Goal: Task Accomplishment & Management: Complete application form

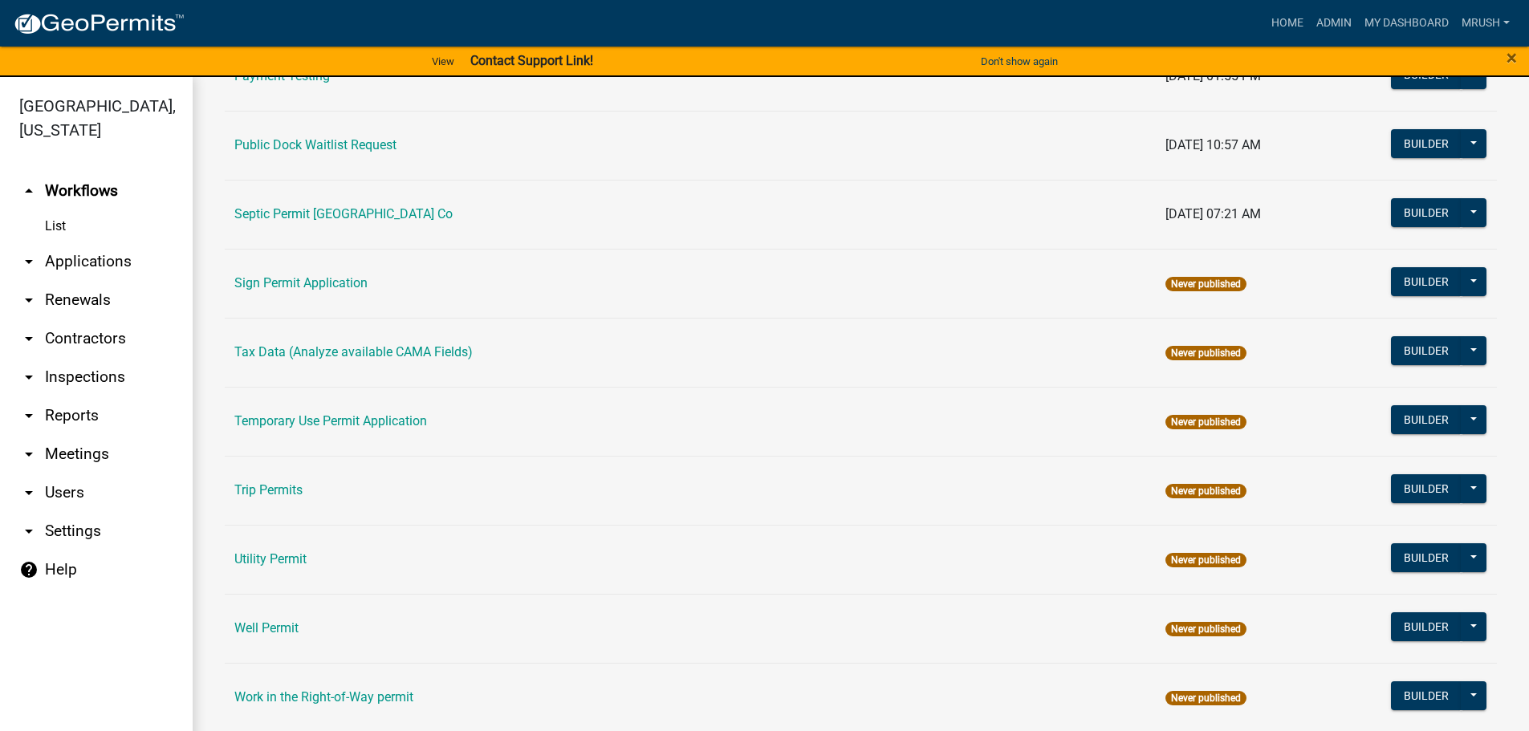
scroll to position [776, 0]
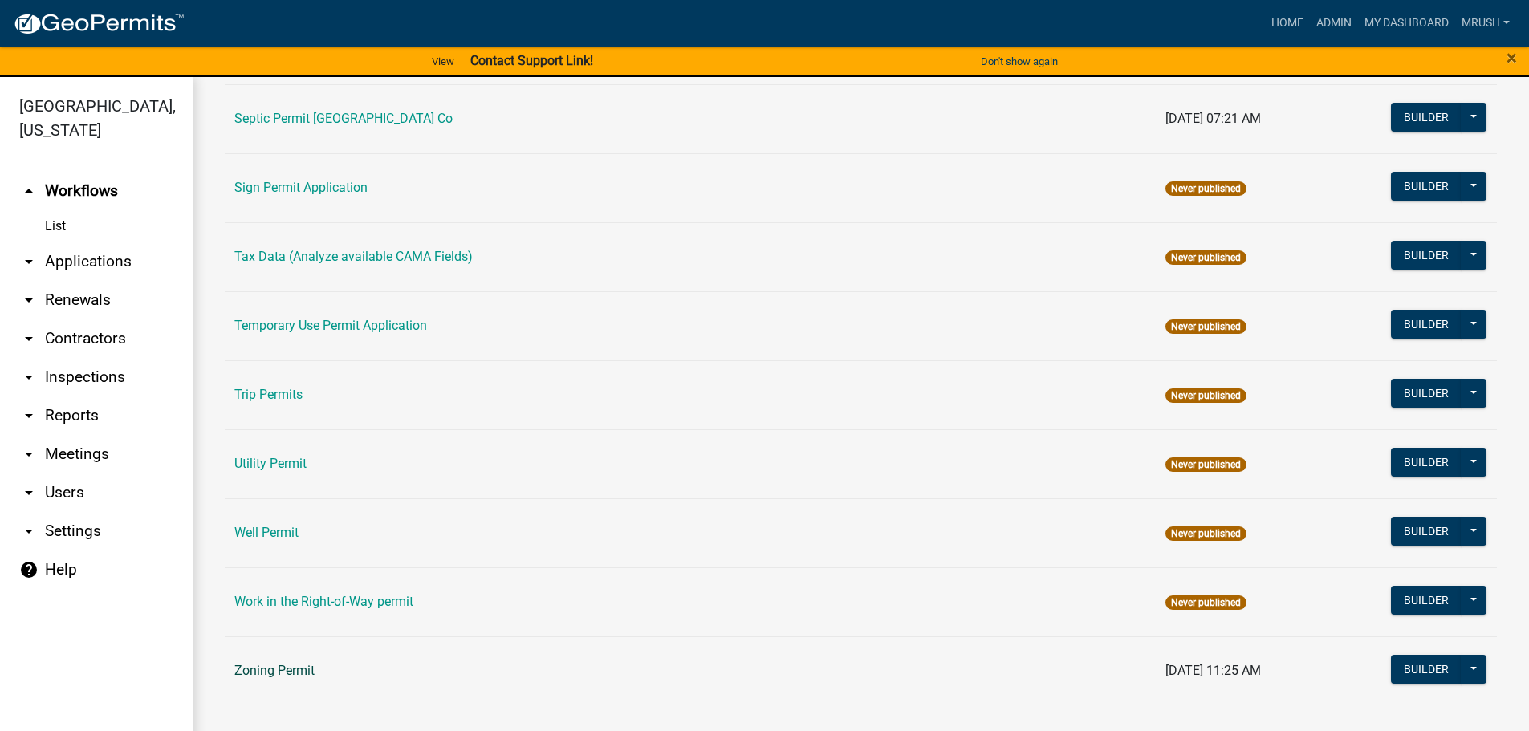
click at [292, 672] on link "Zoning Permit" at bounding box center [274, 670] width 80 height 15
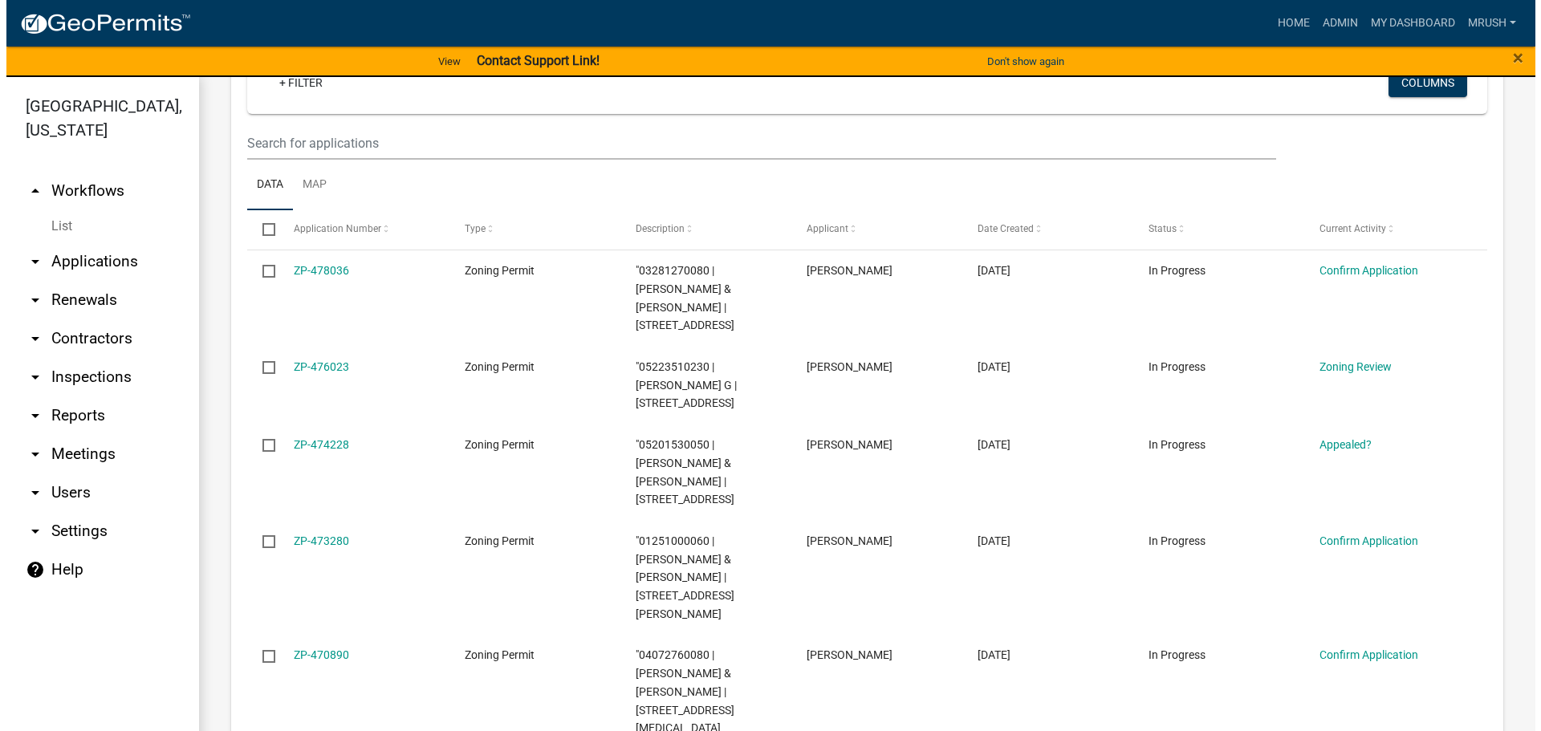
scroll to position [357, 0]
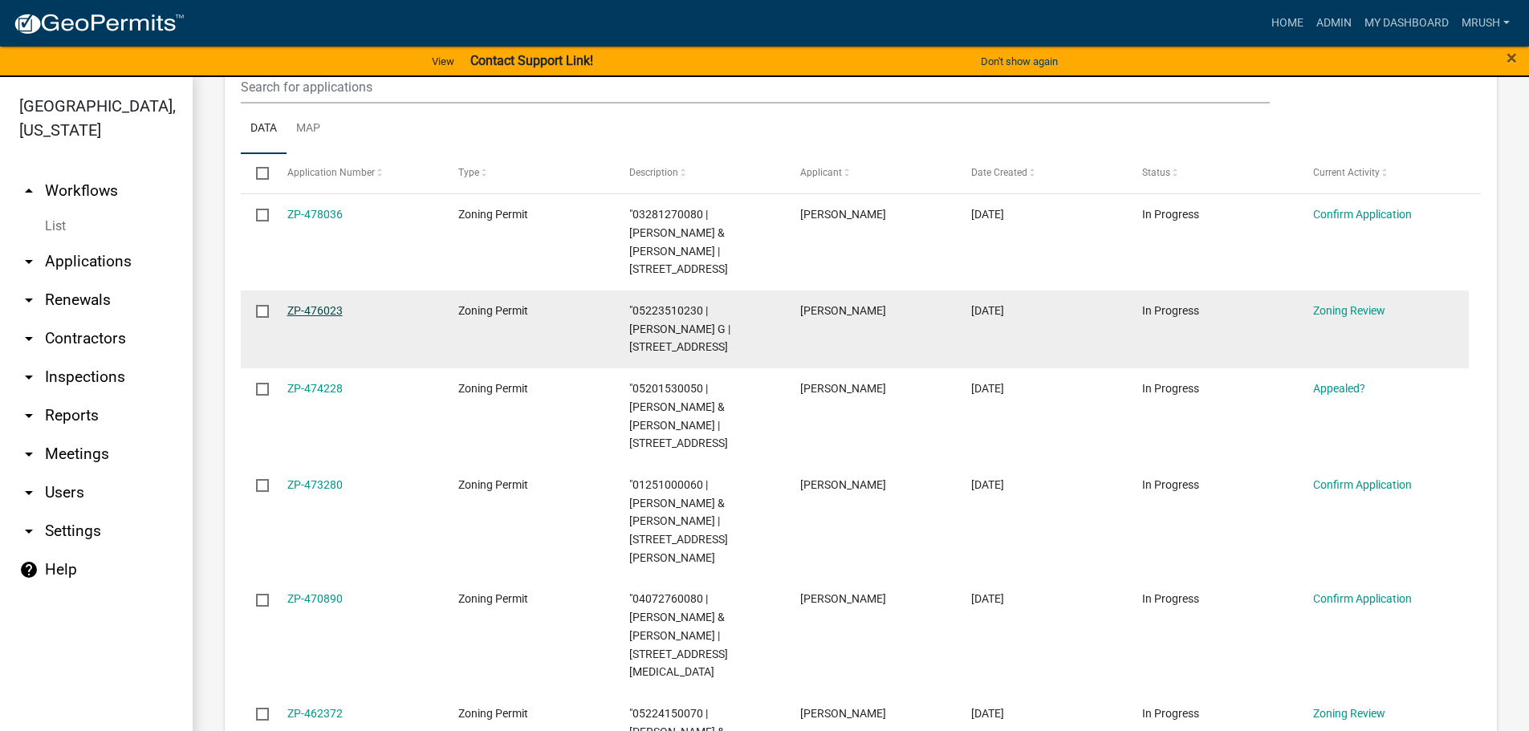
click at [331, 304] on link "ZP-476023" at bounding box center [314, 310] width 55 height 13
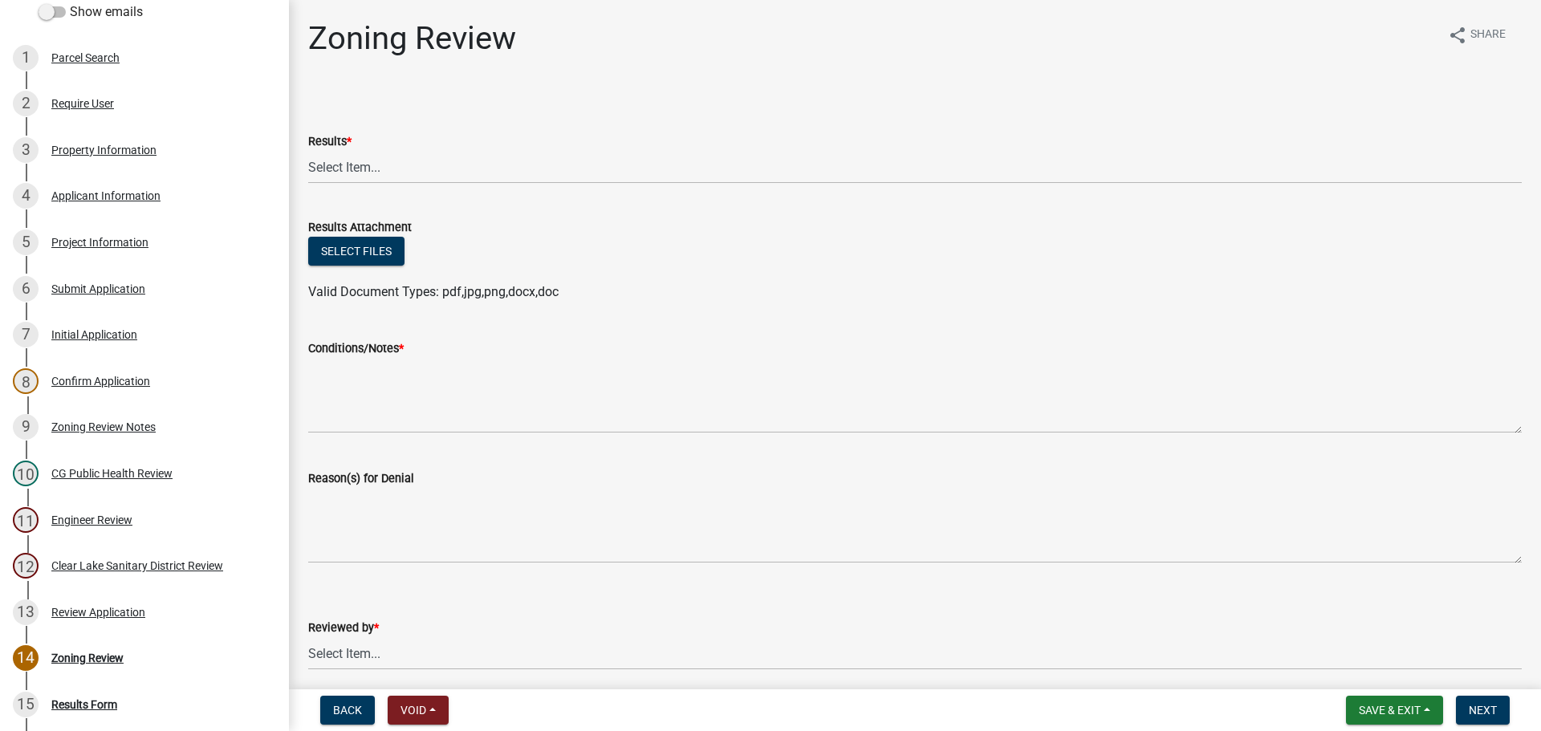
scroll to position [259, 0]
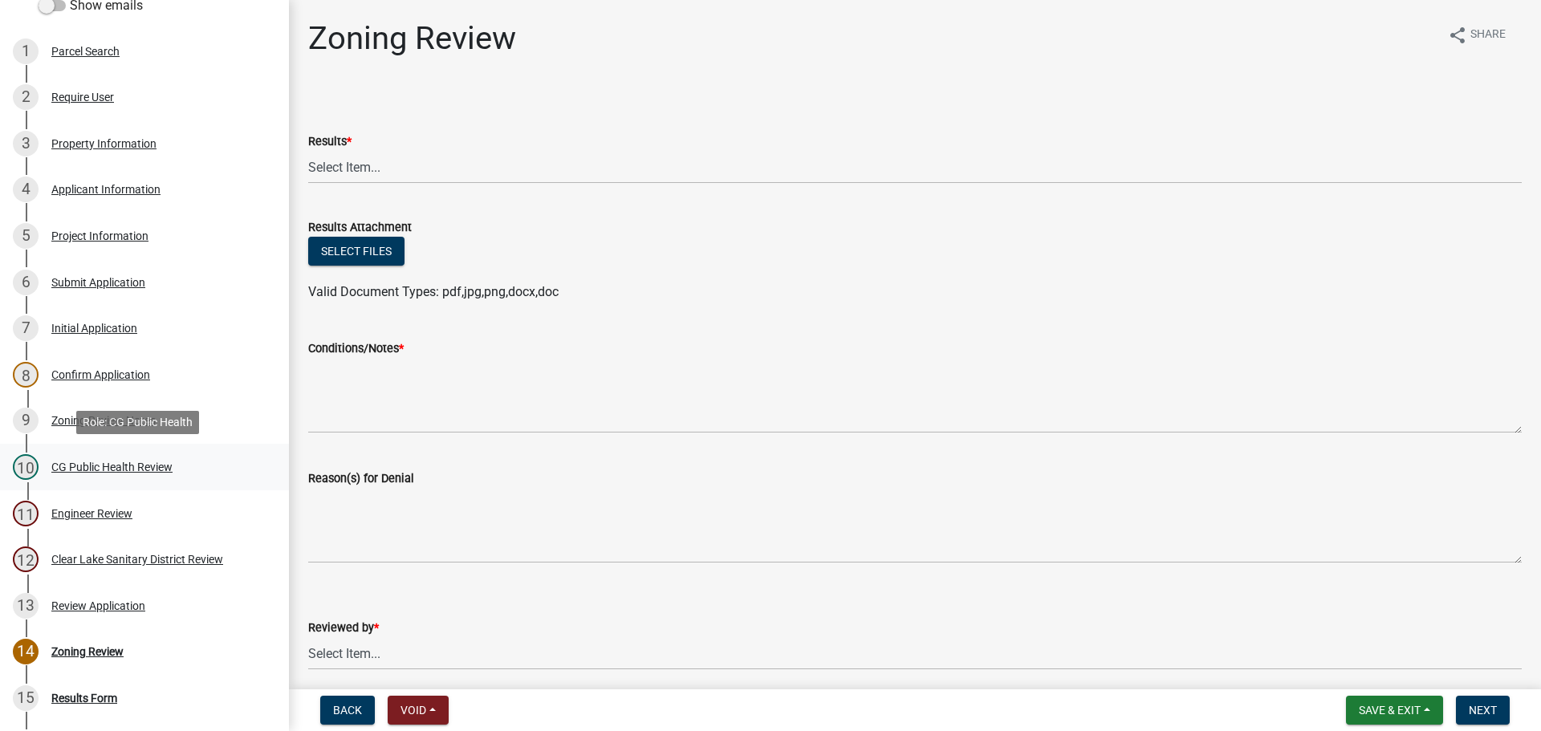
click at [88, 466] on div "CG Public Health Review" at bounding box center [111, 467] width 121 height 11
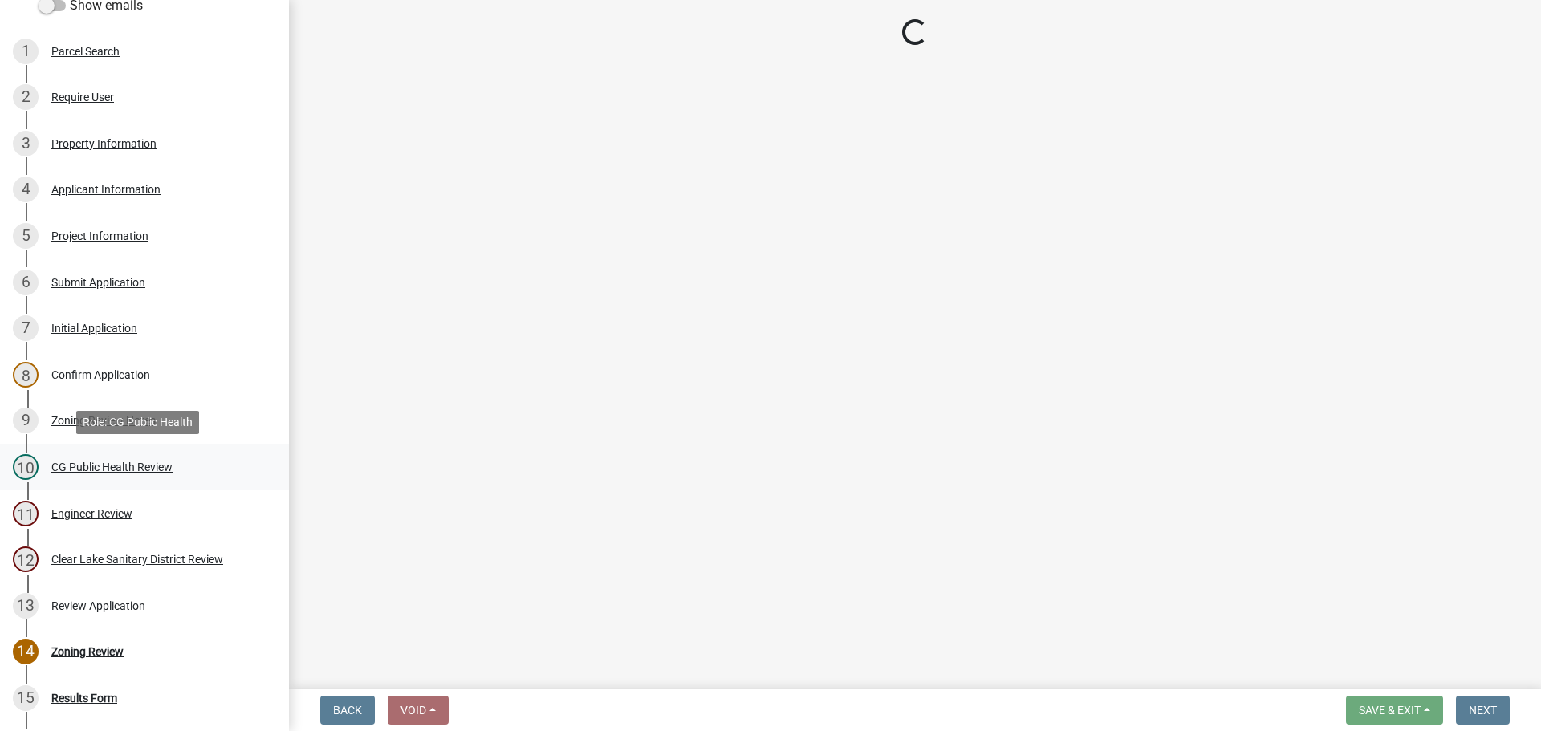
select select "037176cc-34bf-4da4-b28d-ae68c61bb9b8"
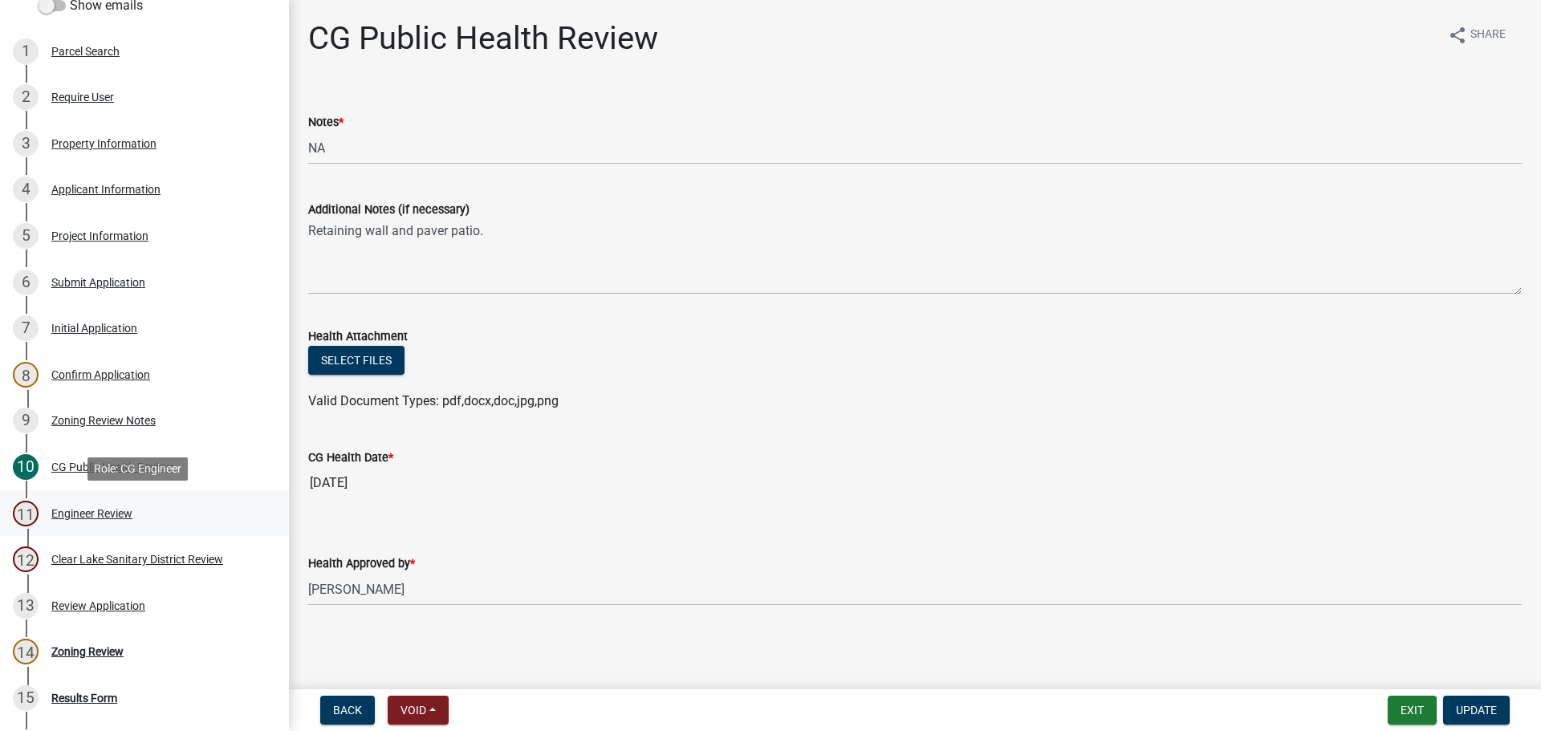
click at [79, 511] on div "Engineer Review" at bounding box center [91, 513] width 81 height 11
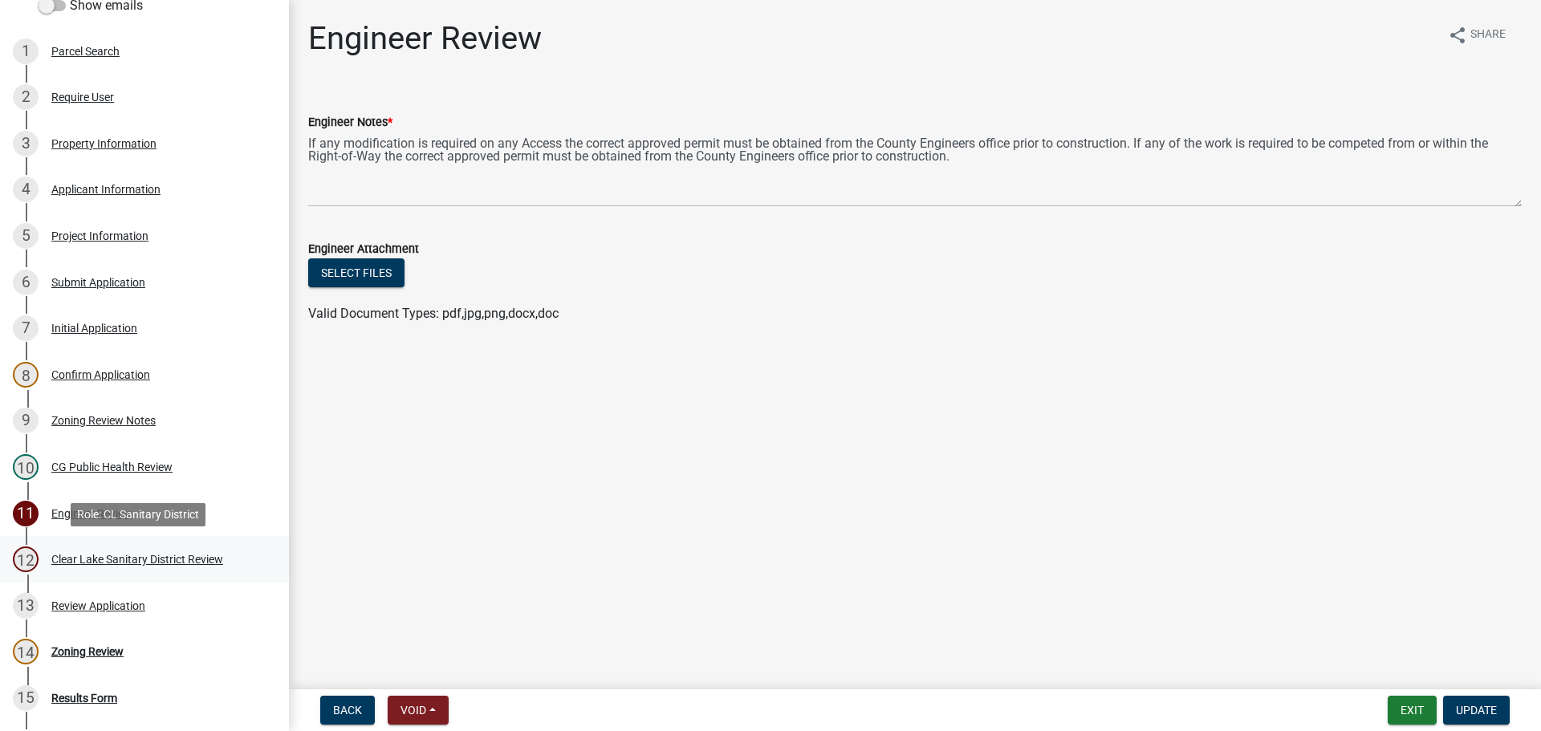
click at [79, 557] on div "Clear Lake Sanitary District Review" at bounding box center [137, 559] width 172 height 11
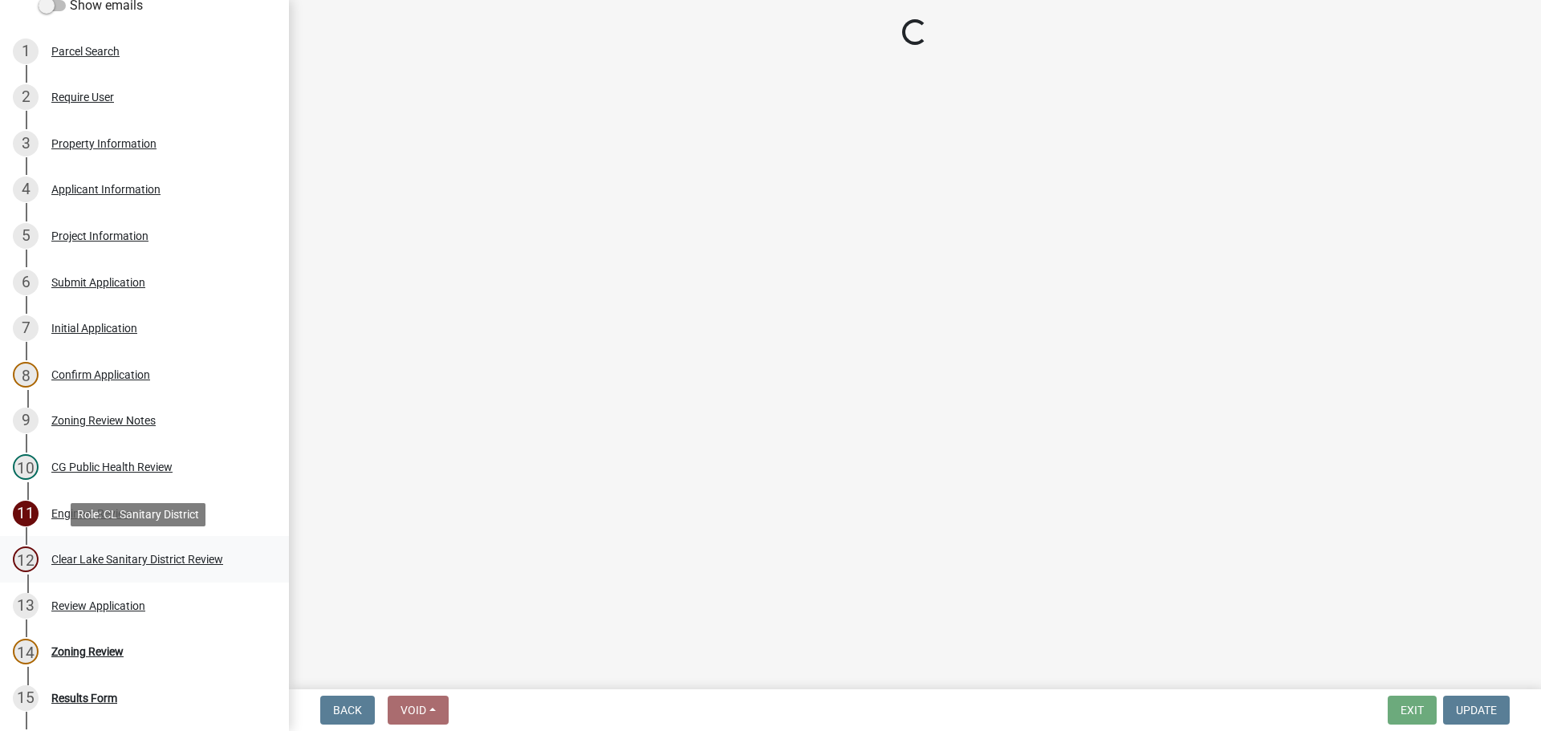
select select "dad87867-eb21-4dcc-b0aa-47f6a00bed0a"
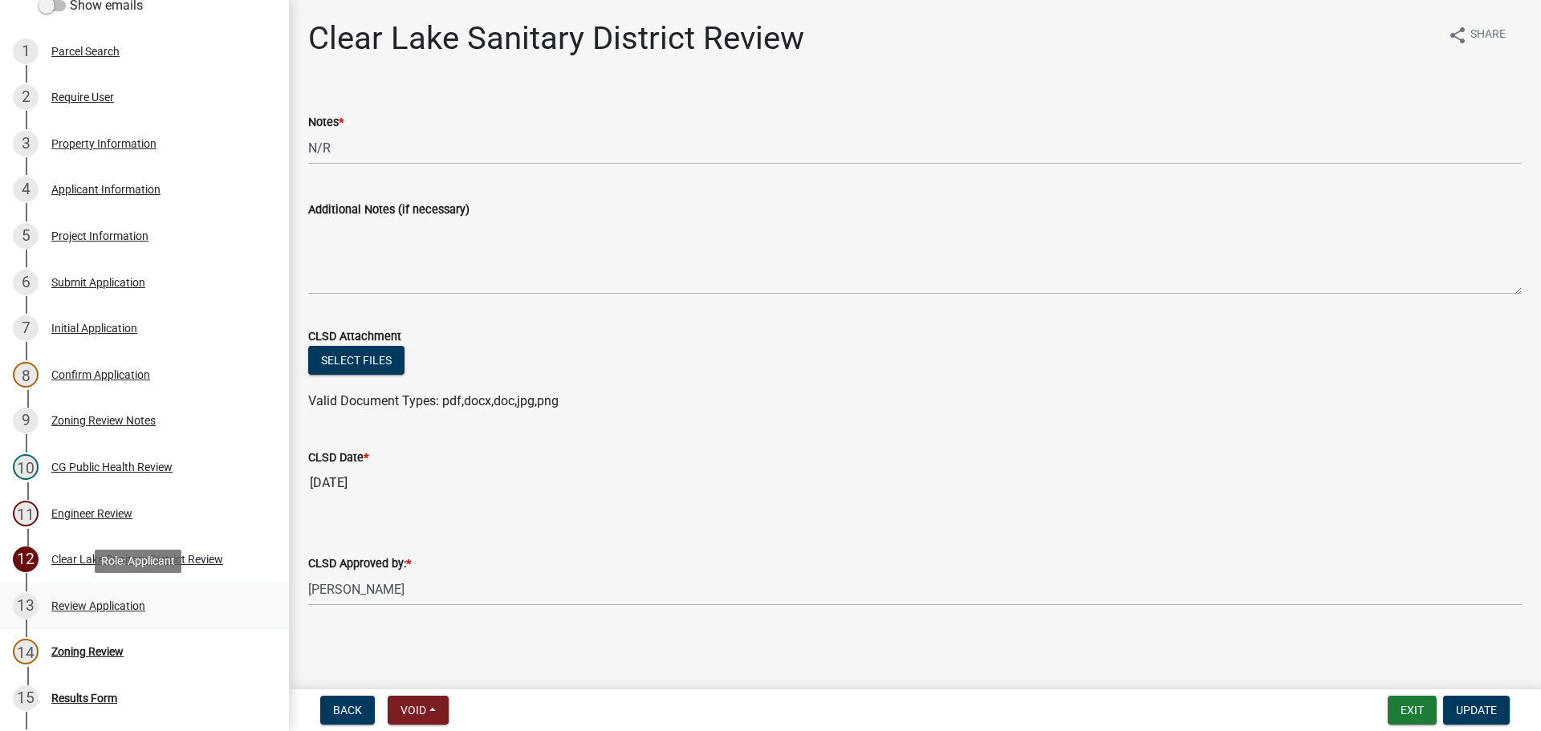
click at [77, 605] on div "Review Application" at bounding box center [98, 606] width 94 height 11
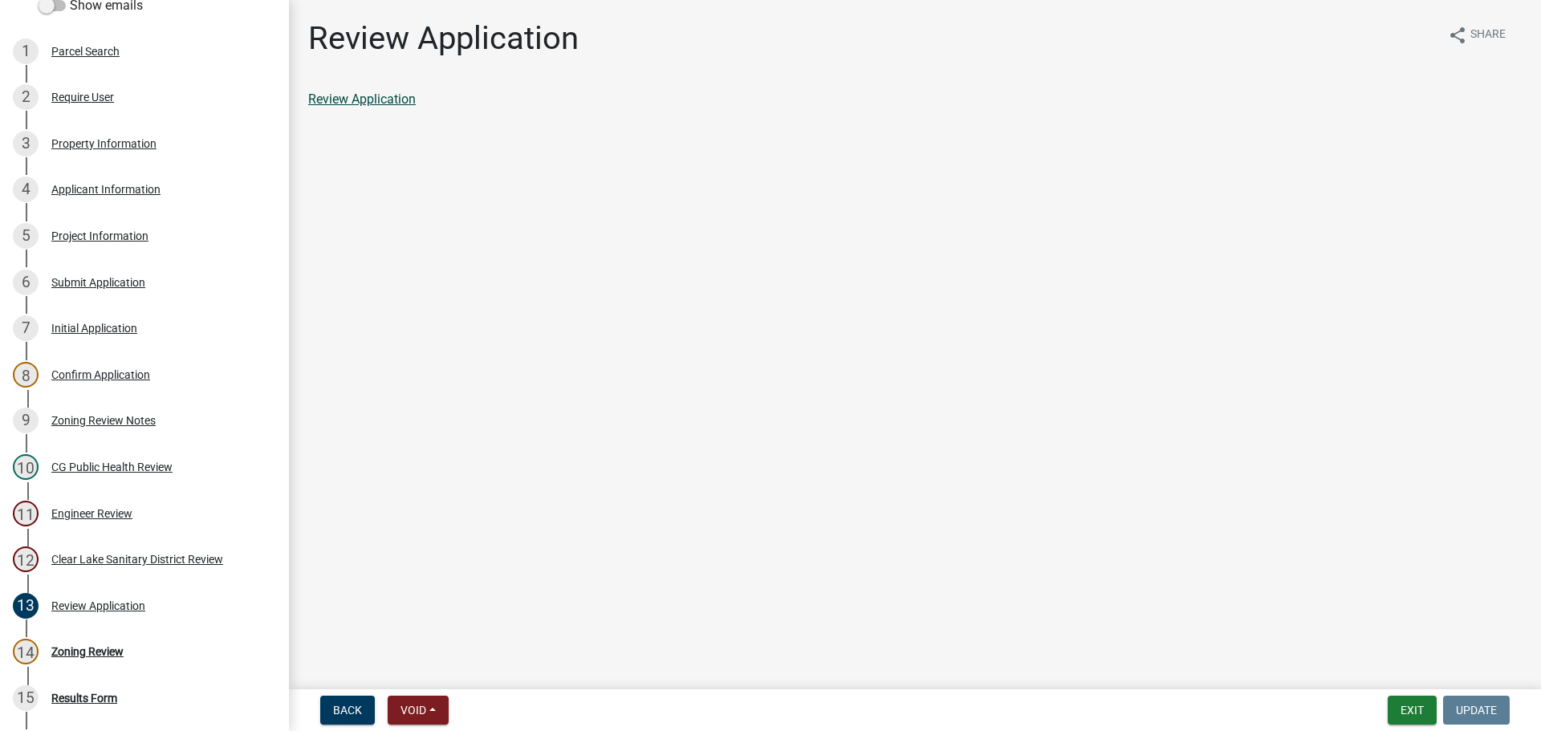
click at [377, 99] on link "Review Application" at bounding box center [362, 99] width 108 height 15
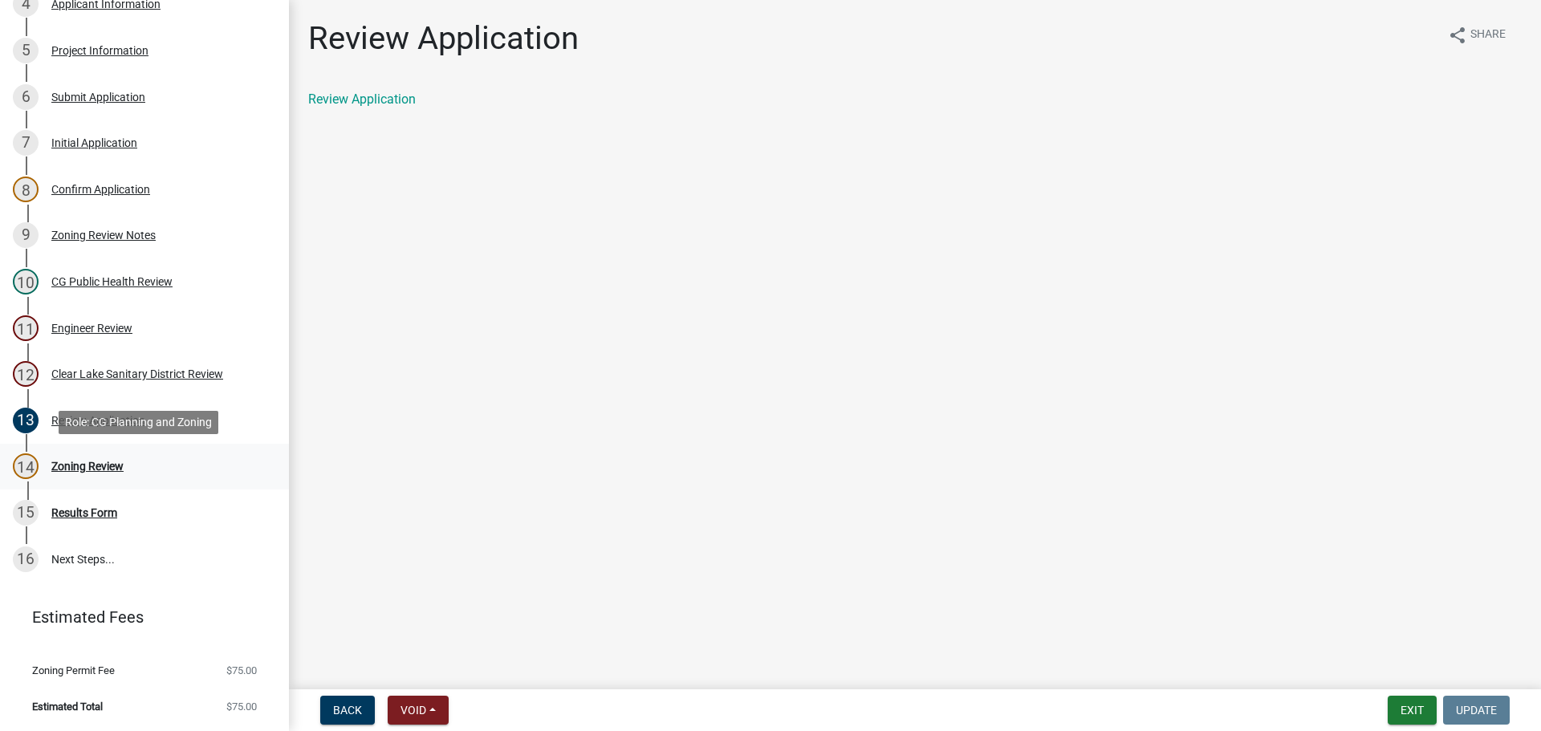
click at [74, 466] on div "Zoning Review" at bounding box center [87, 466] width 72 height 11
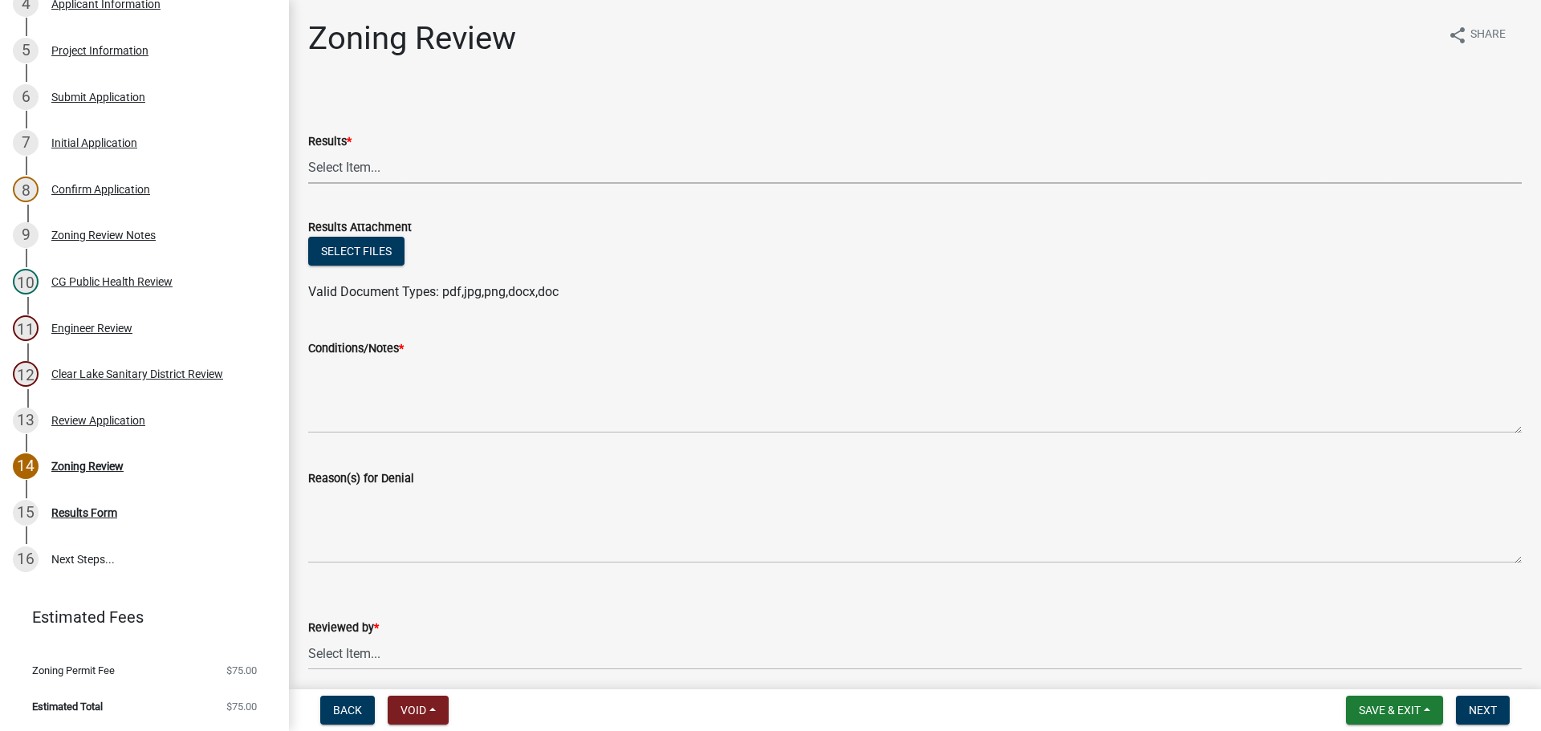
click at [326, 165] on select "Select Item... Approved Denied Agricultural Exemption Need further information …" at bounding box center [915, 167] width 1214 height 33
click at [308, 151] on select "Select Item... Approved Denied Agricultural Exemption Need further information …" at bounding box center [915, 167] width 1214 height 33
select select "fc80a94f-45c9-4365-ab2a-89f73cc1349d"
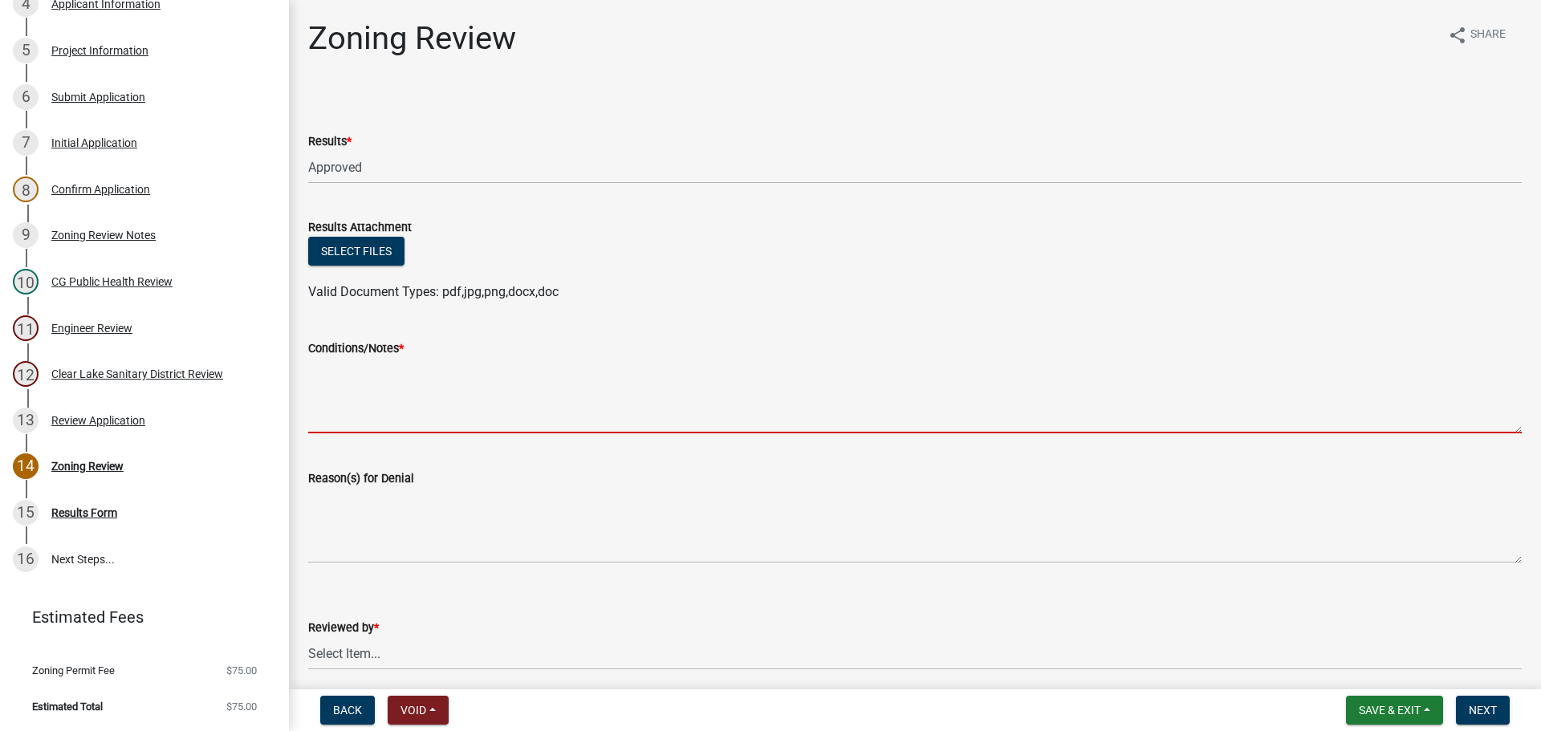
click at [323, 393] on textarea "Conditions/Notes *" at bounding box center [915, 395] width 1214 height 75
paste textarea "All requirements of the R-3 Single Family Residential District and general requ…"
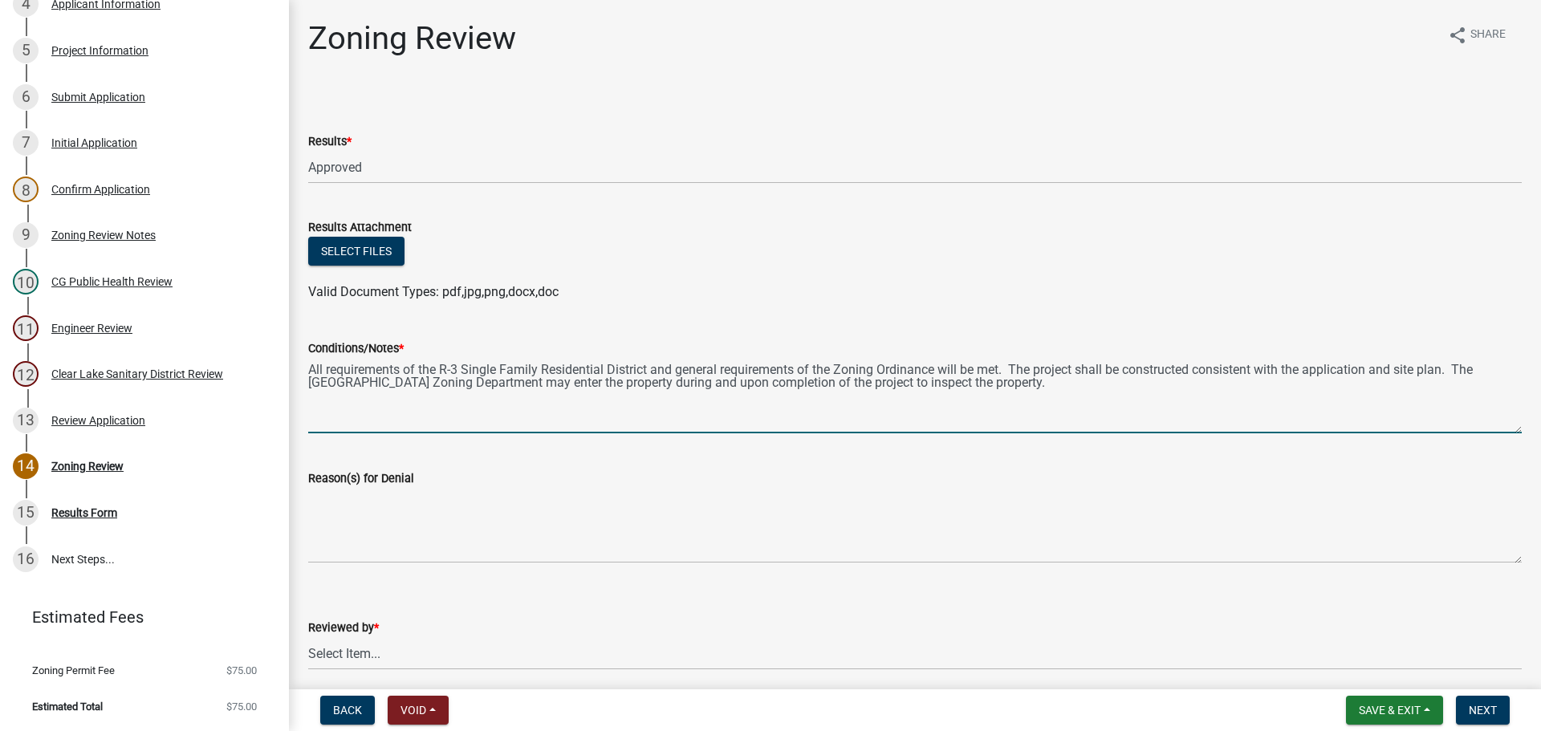
type textarea "All requirements of the R-3 Single Family Residential District and general requ…"
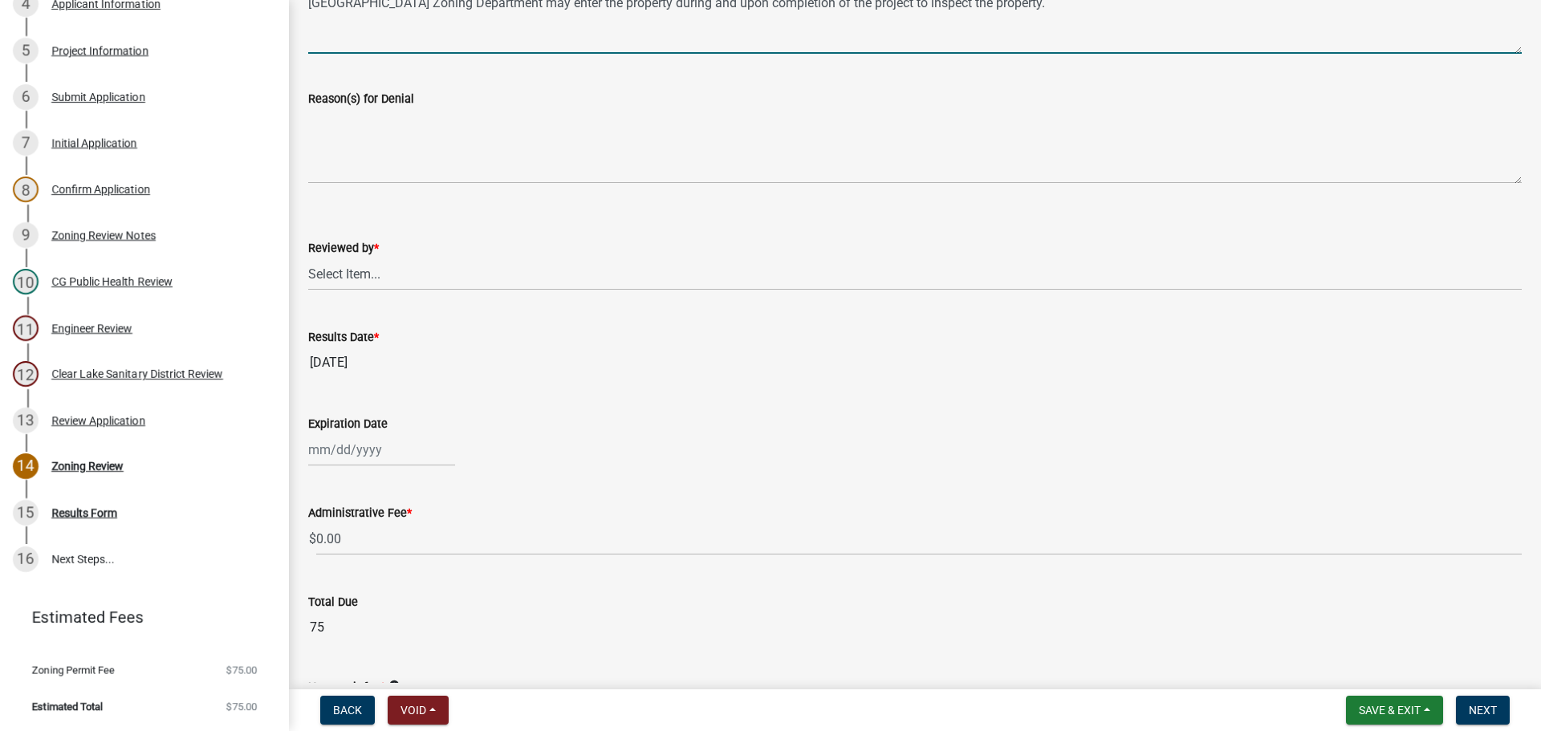
scroll to position [383, 0]
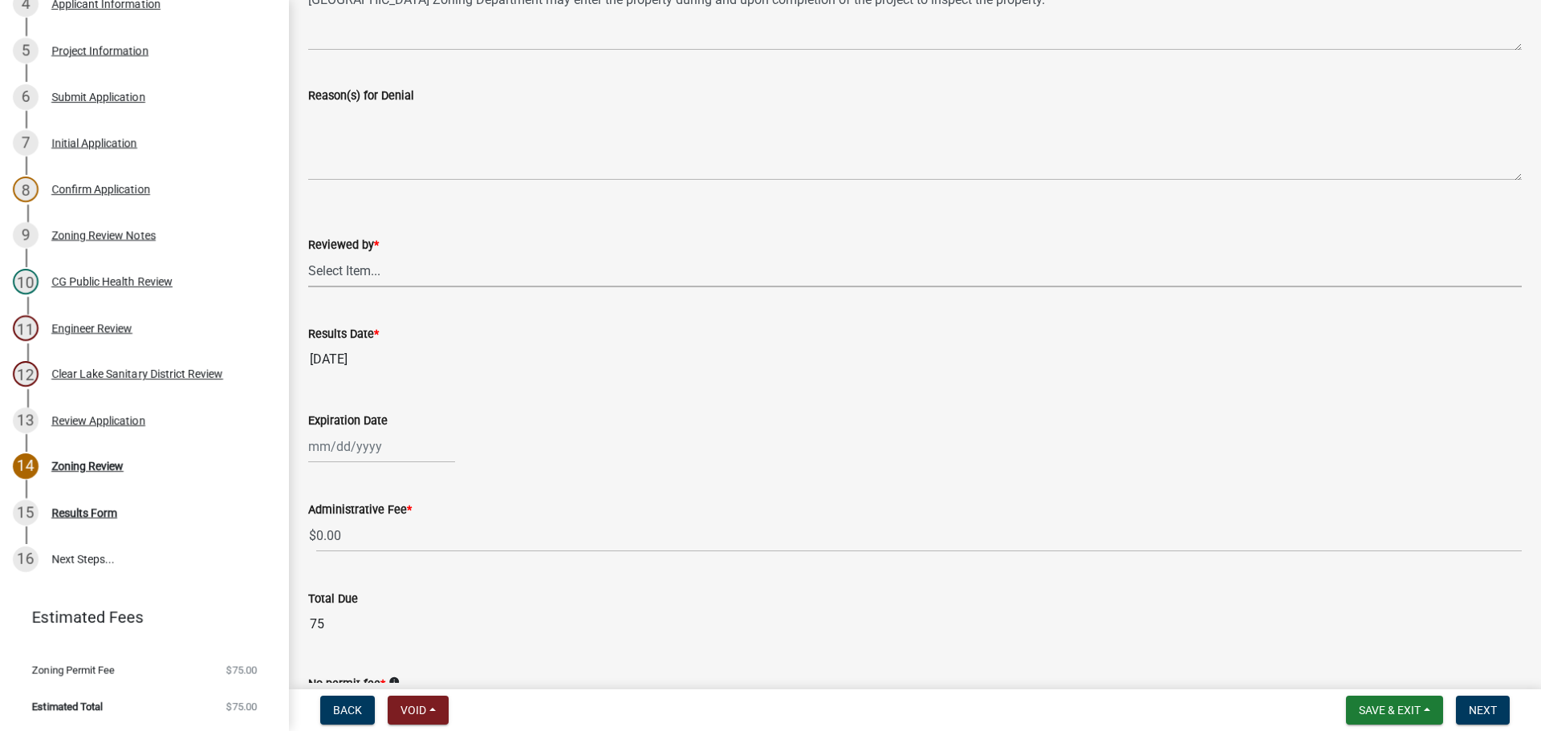
click at [337, 270] on select "Select Item... [PERSON_NAME]" at bounding box center [915, 271] width 1214 height 33
click at [308, 255] on select "Select Item... [PERSON_NAME]" at bounding box center [915, 271] width 1214 height 33
select select "69fed02d-fe84-448a-ba5b-be224adec29d"
click at [338, 450] on div at bounding box center [381, 446] width 147 height 33
click at [483, 483] on button "Next month" at bounding box center [478, 481] width 19 height 26
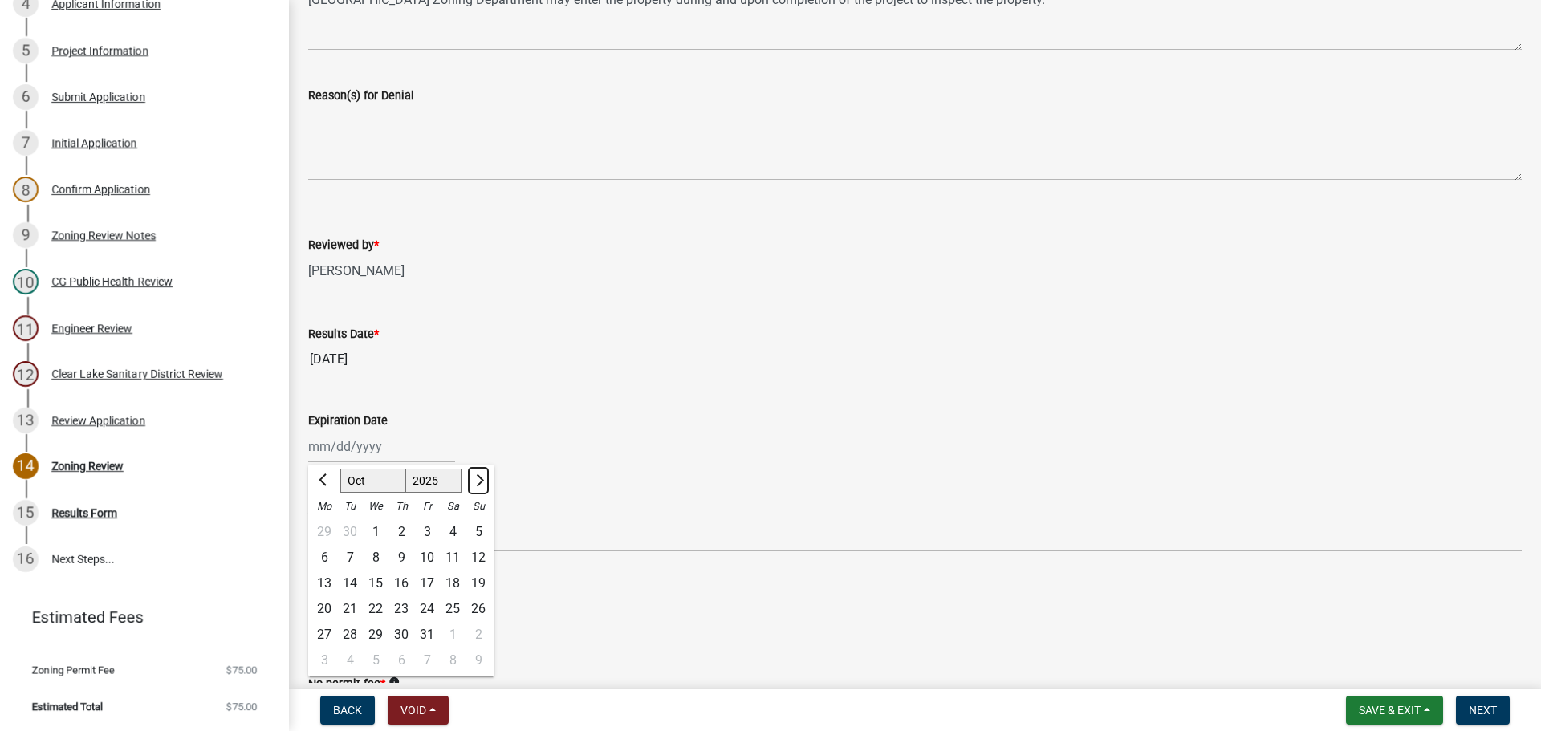
click at [483, 483] on button "Next month" at bounding box center [478, 481] width 19 height 26
select select "12"
click at [483, 483] on button "Next month" at bounding box center [478, 481] width 19 height 26
select select "2026"
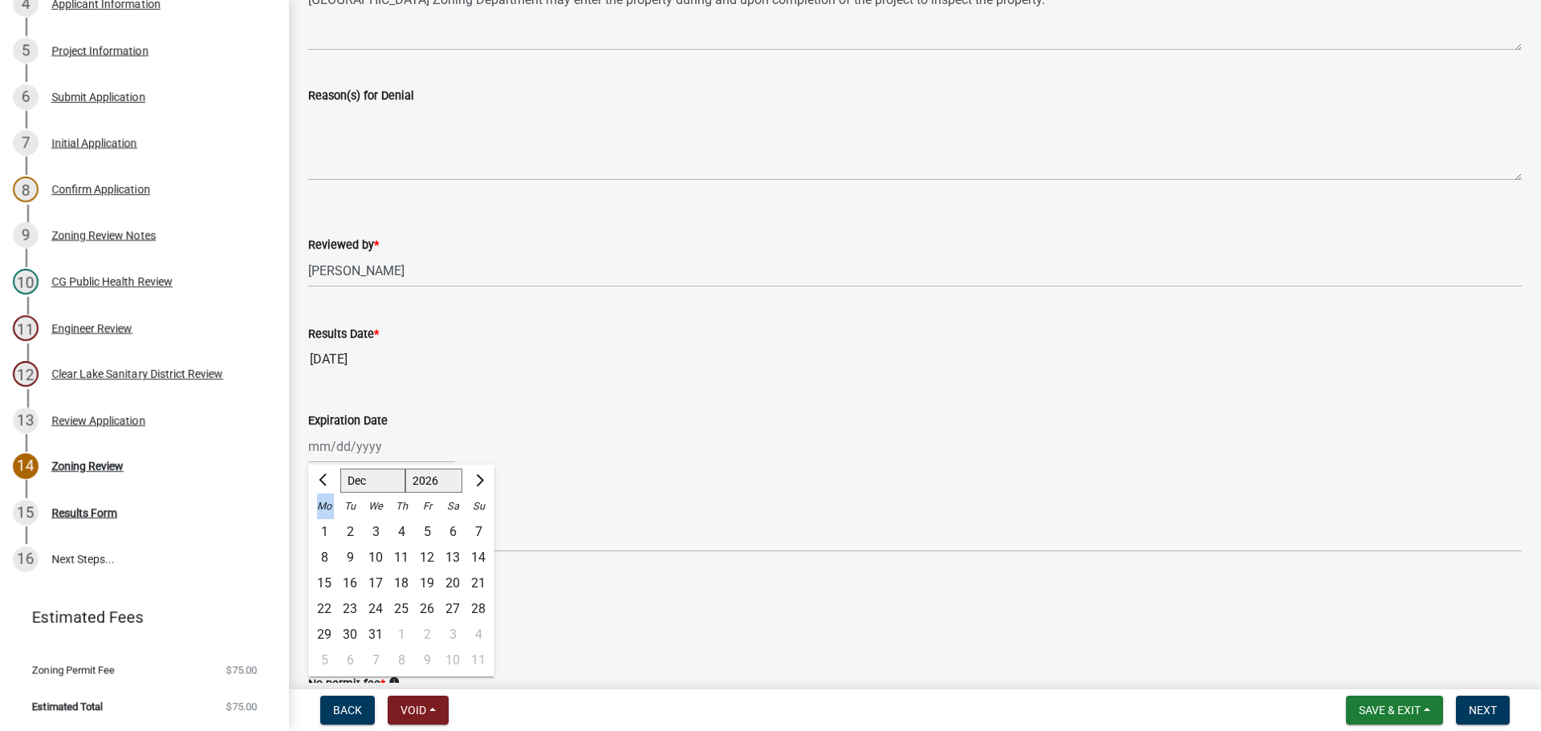
click at [483, 483] on div at bounding box center [478, 481] width 32 height 26
select select "1"
click at [483, 483] on div at bounding box center [478, 481] width 32 height 26
click at [377, 584] on div "14" at bounding box center [376, 584] width 26 height 26
type input "[DATE]"
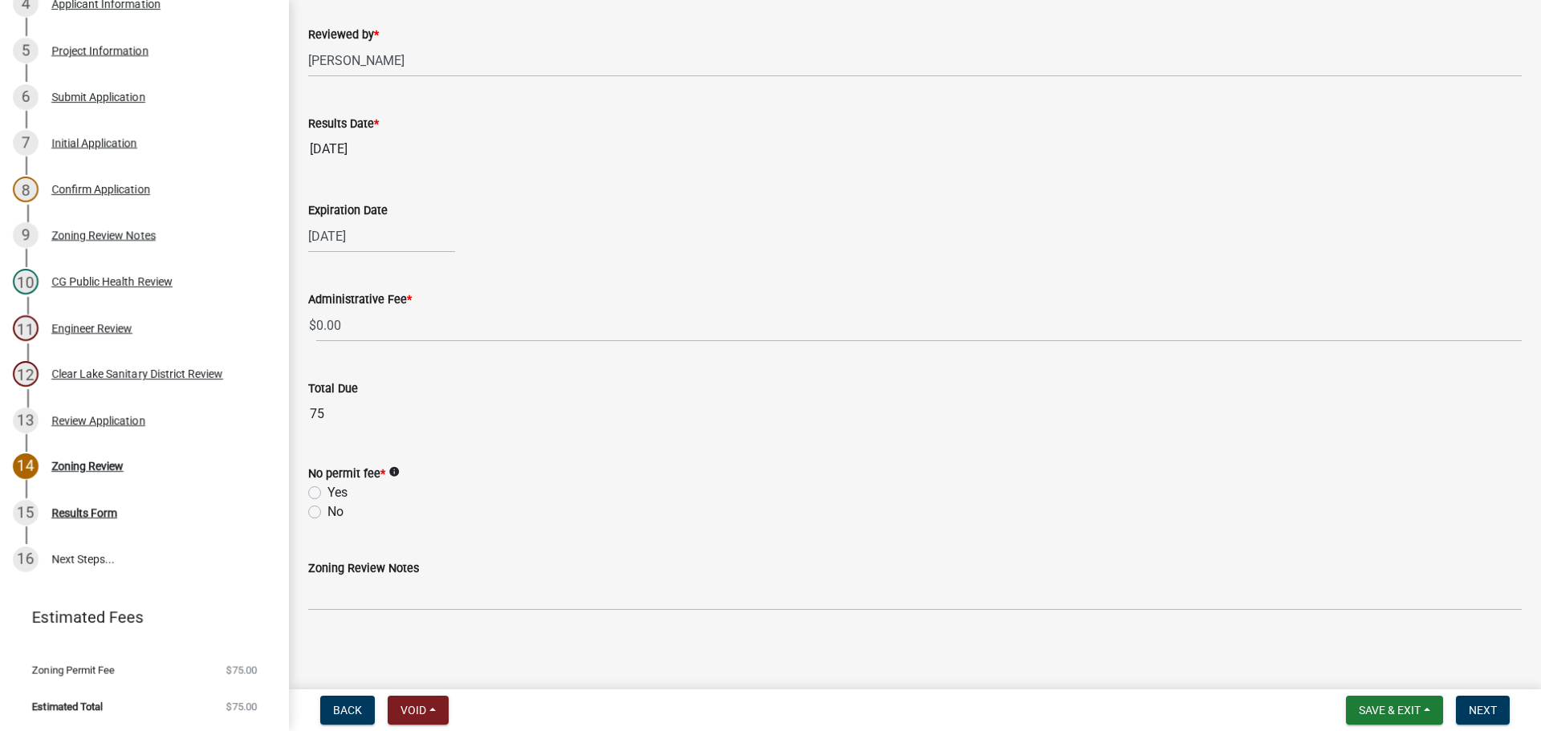
scroll to position [597, 0]
click at [328, 509] on label "No" at bounding box center [336, 508] width 16 height 19
click at [328, 509] on input "No" at bounding box center [333, 504] width 10 height 10
radio input "true"
click at [499, 712] on span "Next" at bounding box center [1483, 710] width 28 height 13
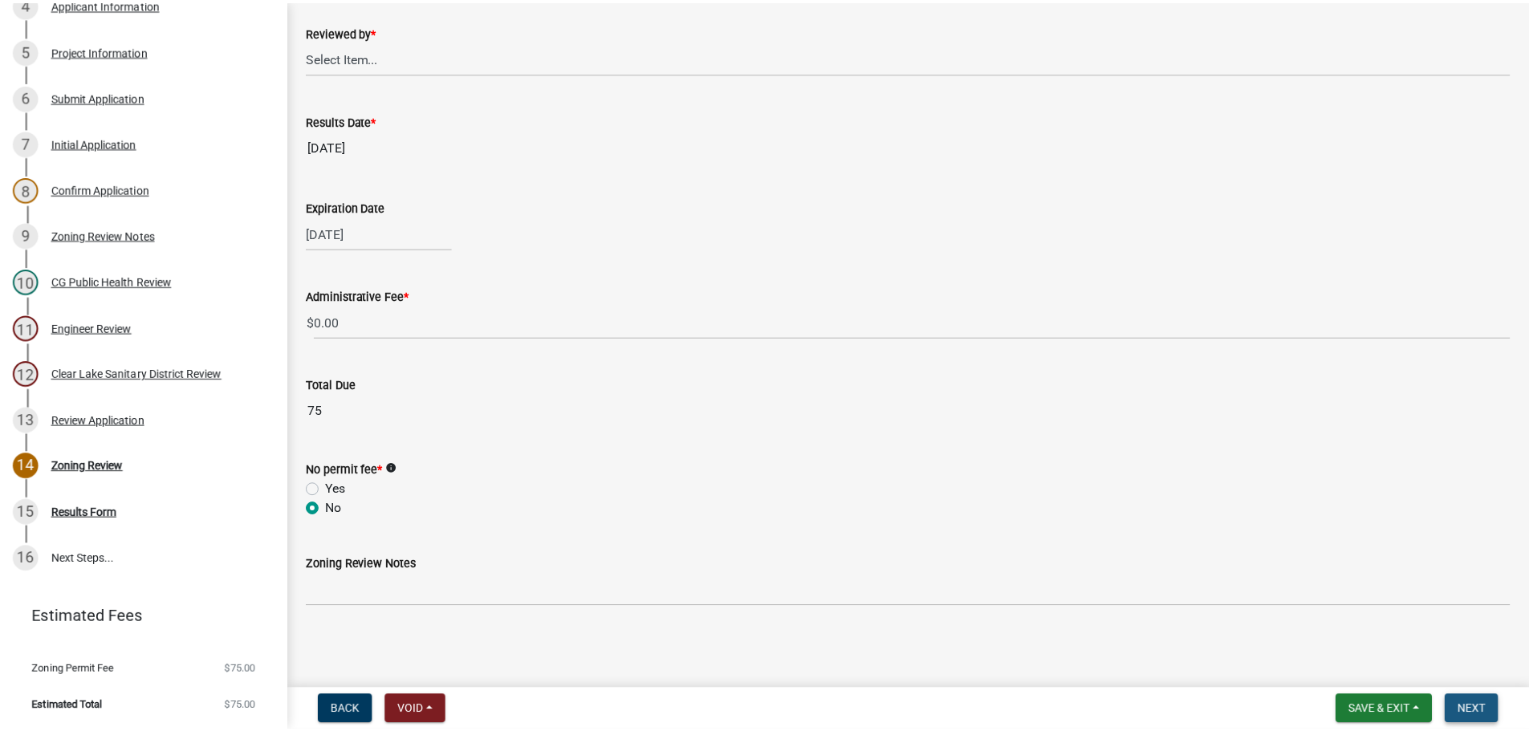
scroll to position [0, 0]
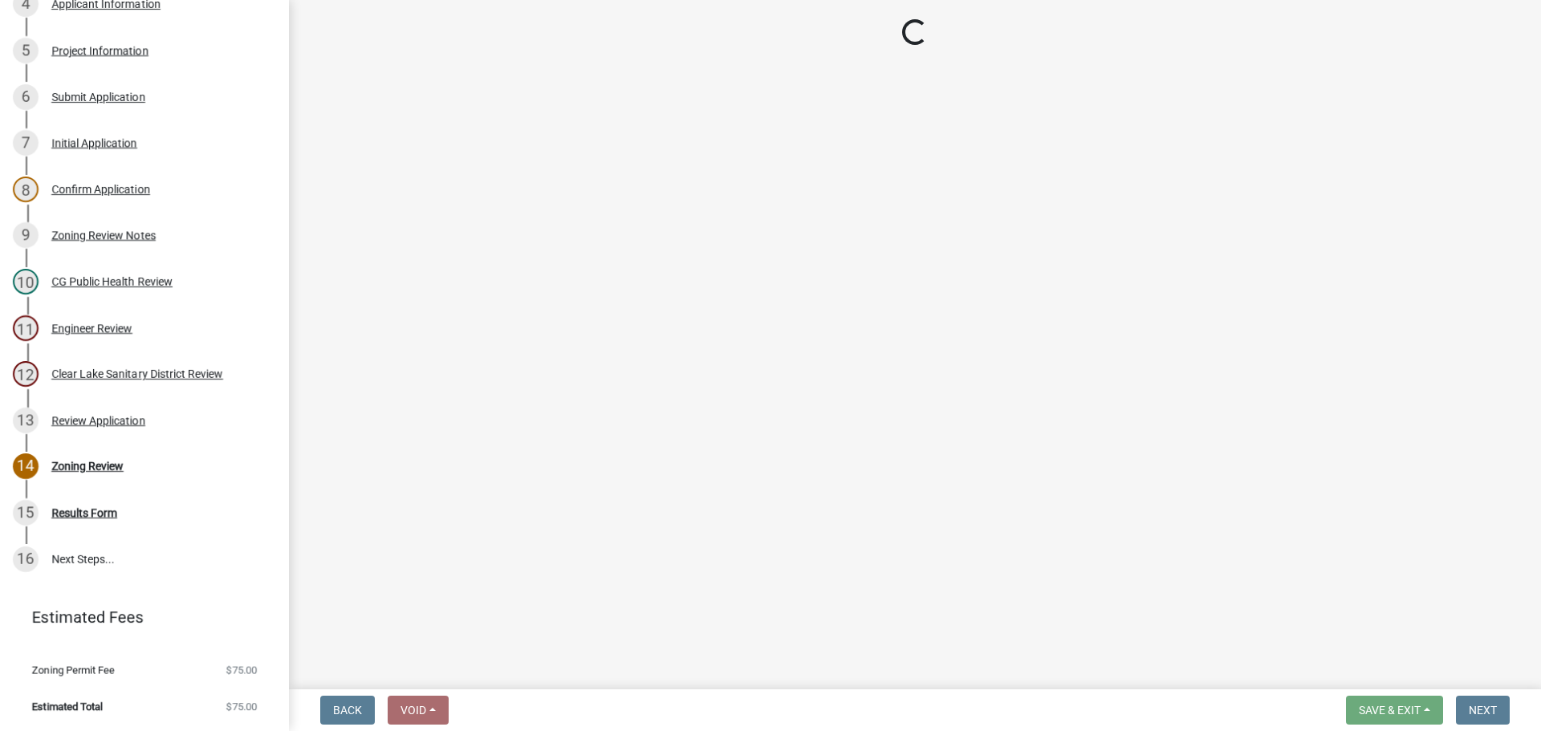
select select "3: 3"
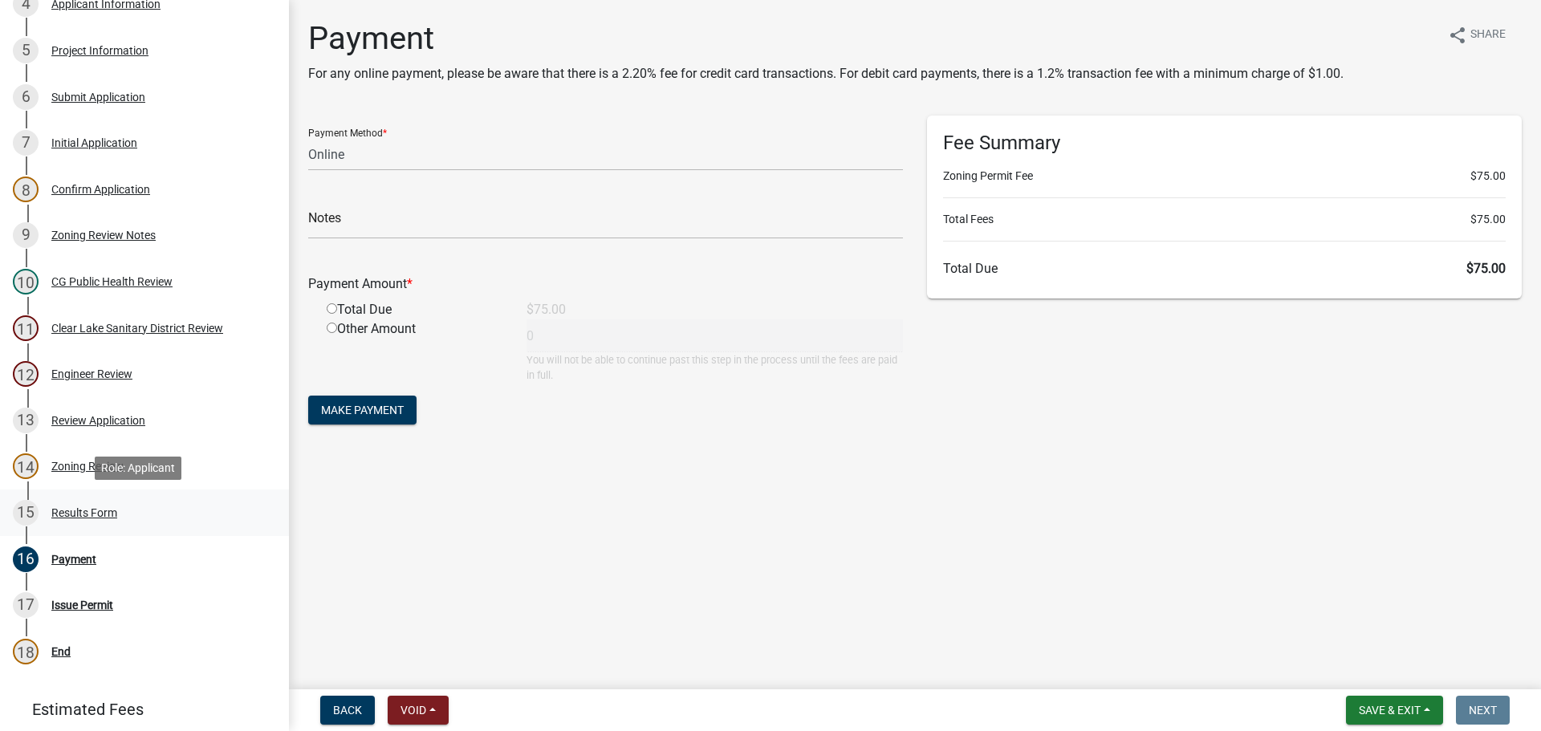
click at [82, 509] on div "Results Form" at bounding box center [84, 512] width 66 height 11
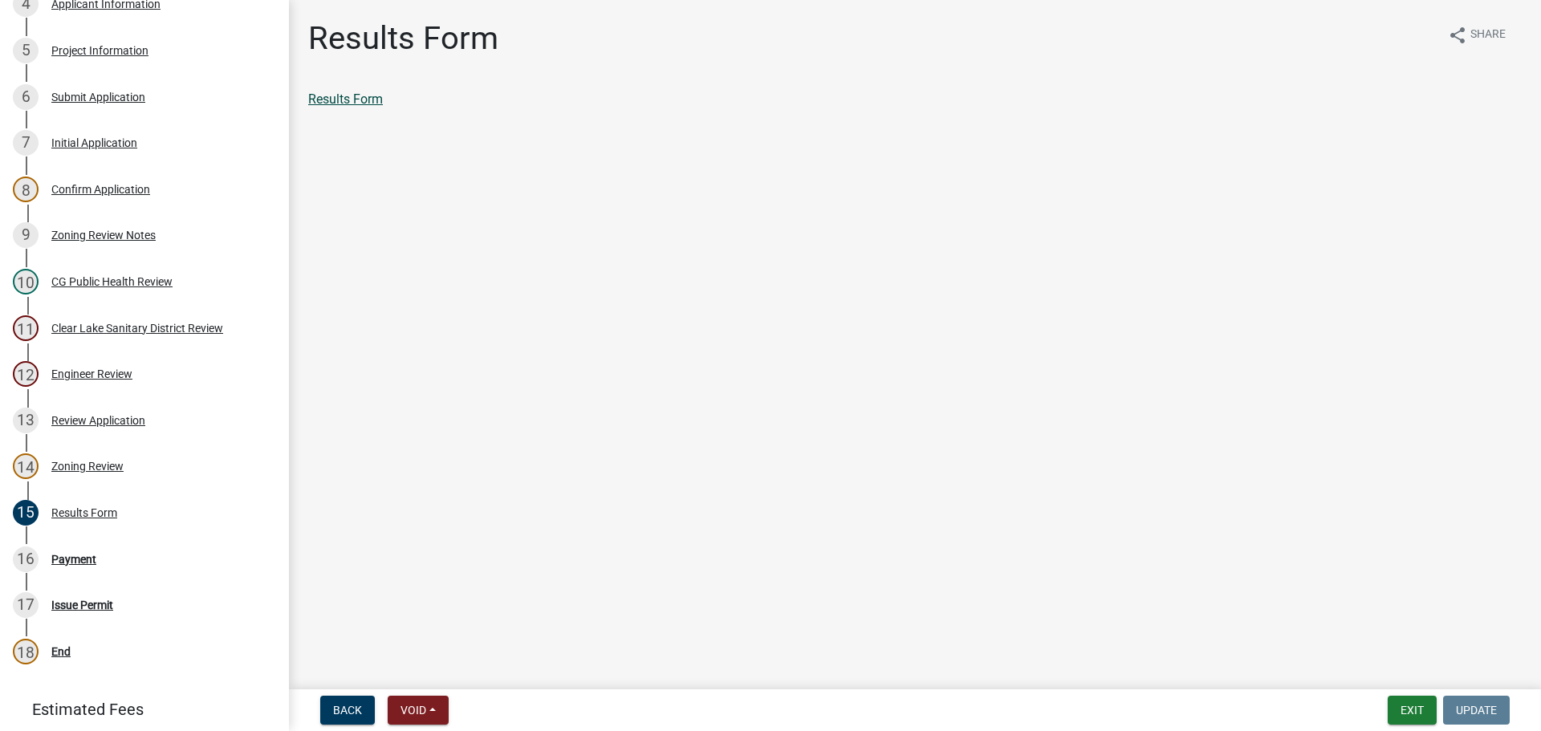
click at [365, 97] on link "Results Form" at bounding box center [345, 99] width 75 height 15
click at [77, 556] on div "Payment" at bounding box center [73, 559] width 45 height 11
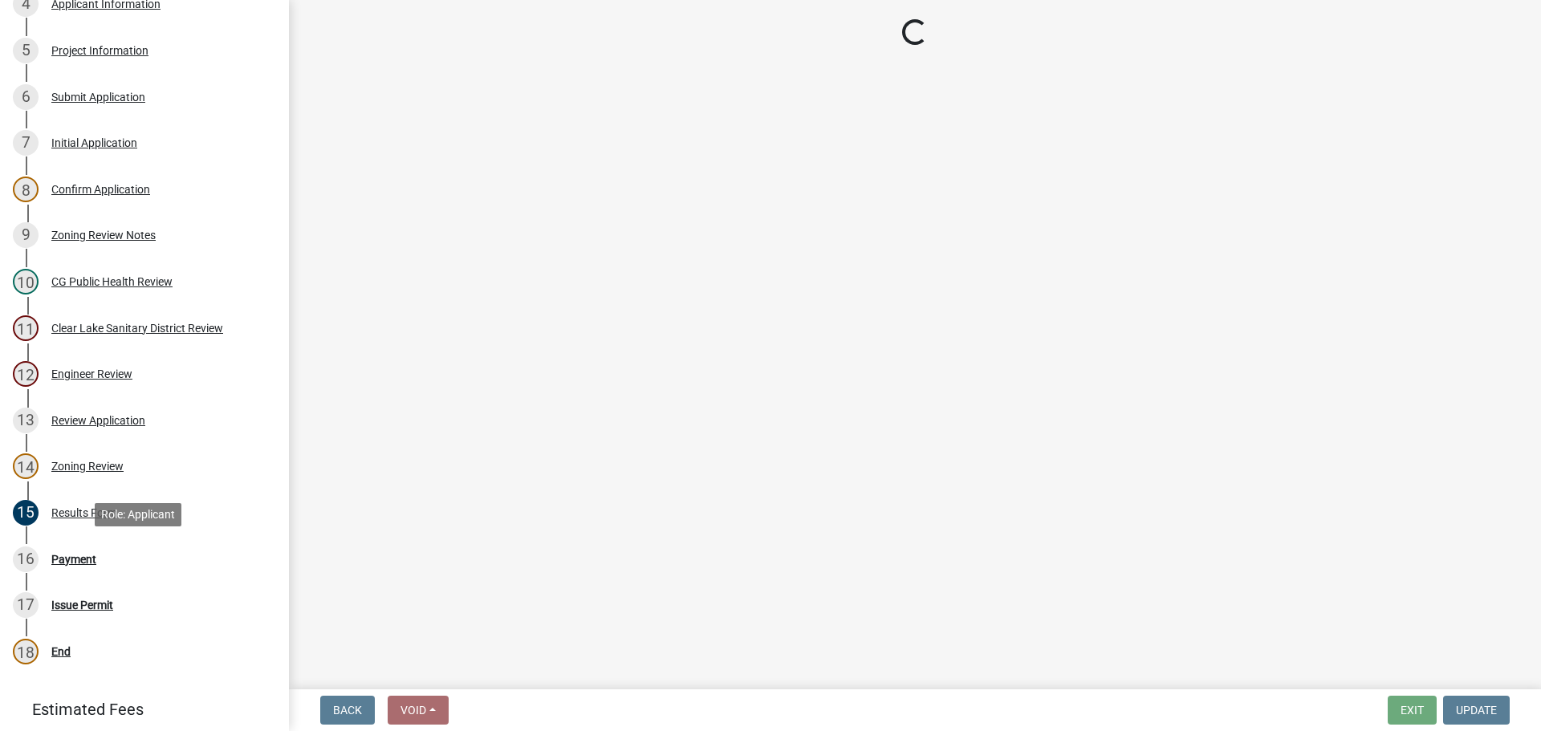
select select "3: 3"
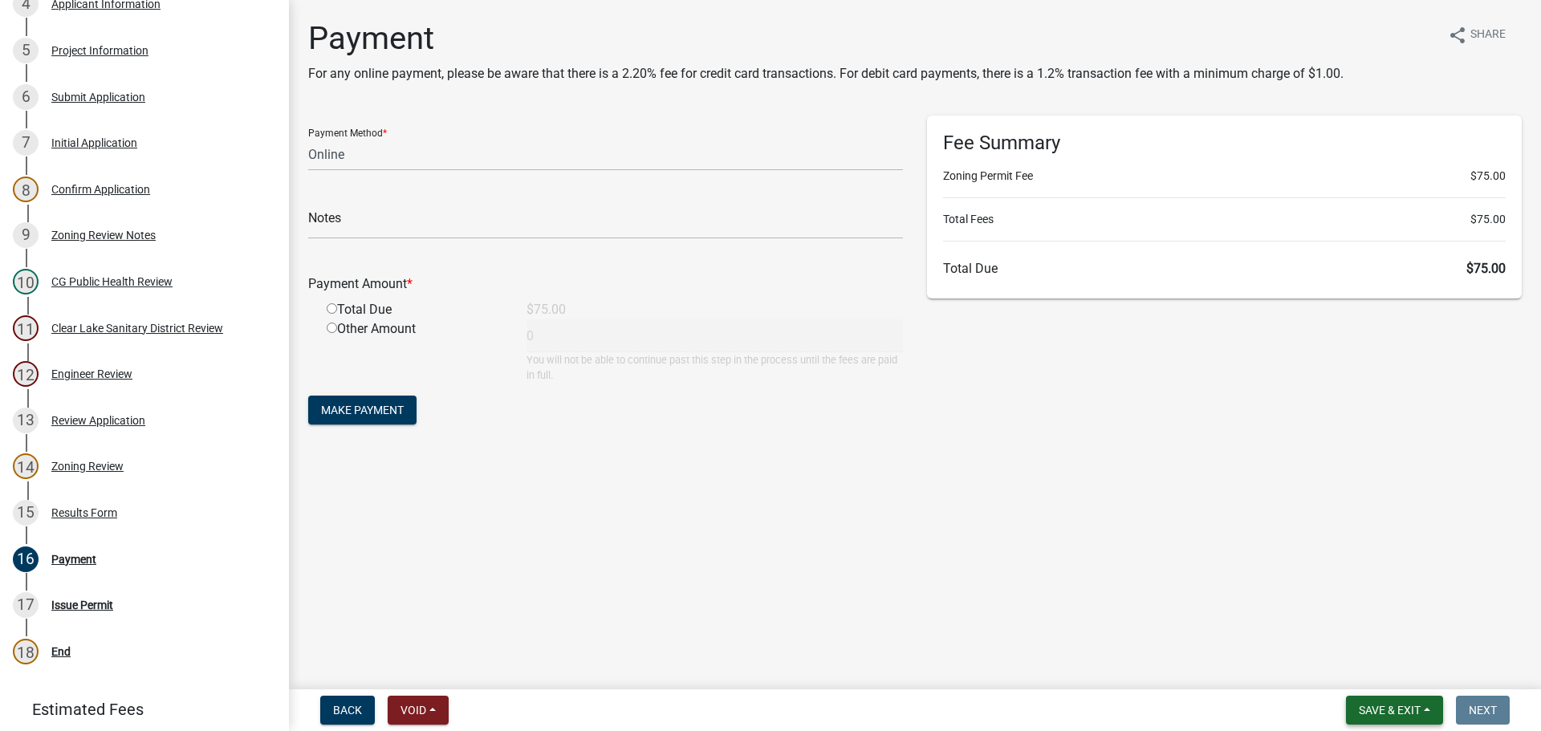
click at [499, 709] on span "Save & Exit" at bounding box center [1390, 710] width 62 height 13
click at [499, 671] on button "Save & Exit" at bounding box center [1379, 669] width 128 height 39
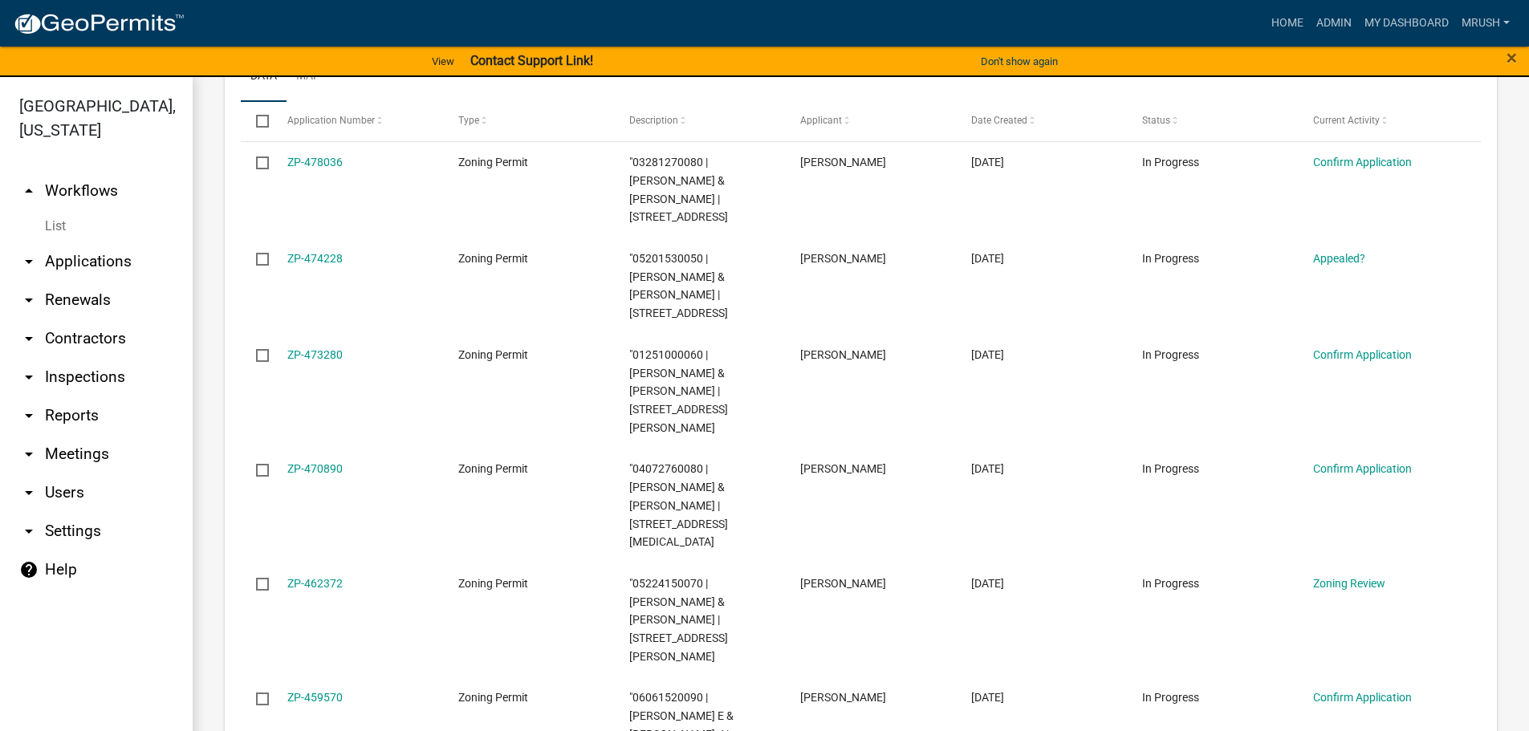
scroll to position [412, 0]
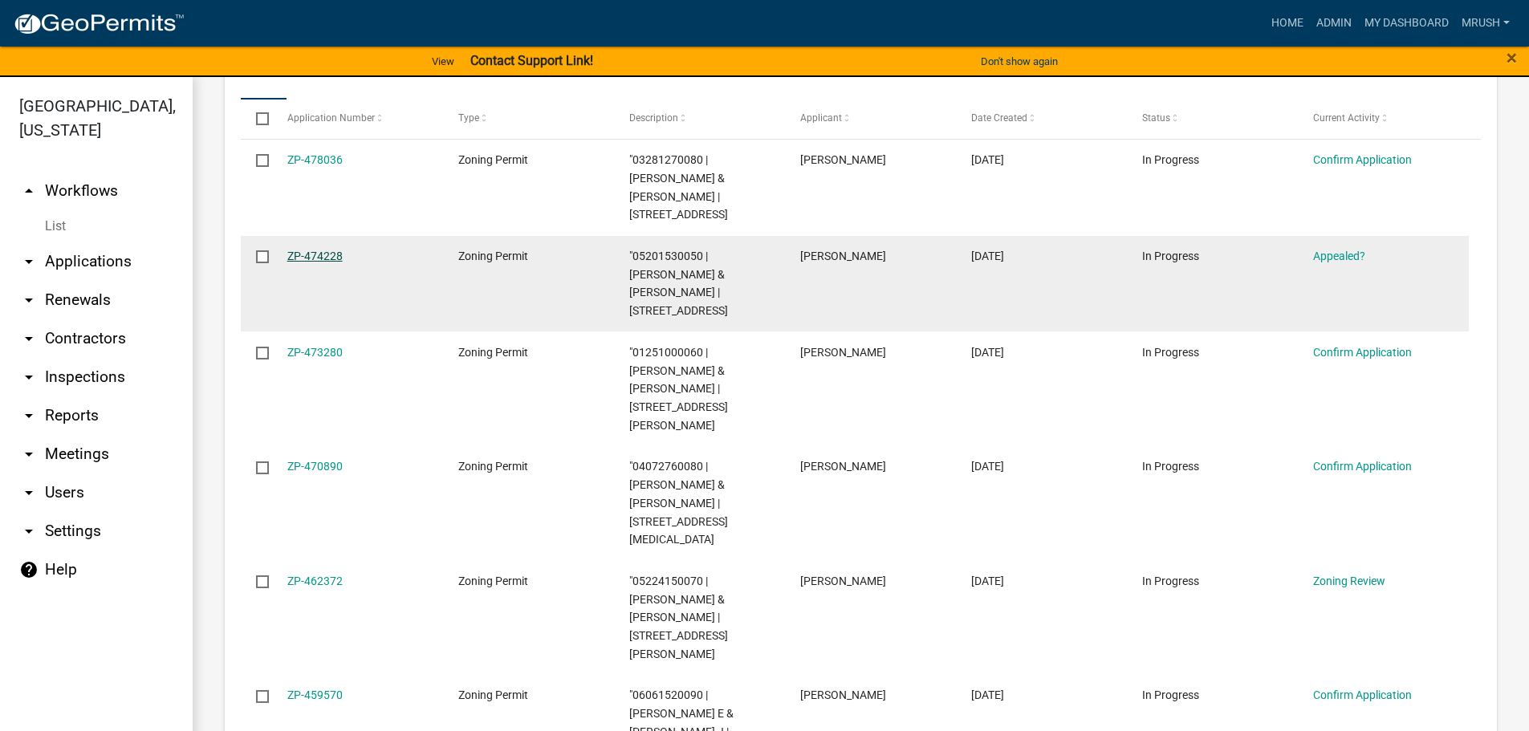
click at [314, 250] on link "ZP-474228" at bounding box center [314, 256] width 55 height 13
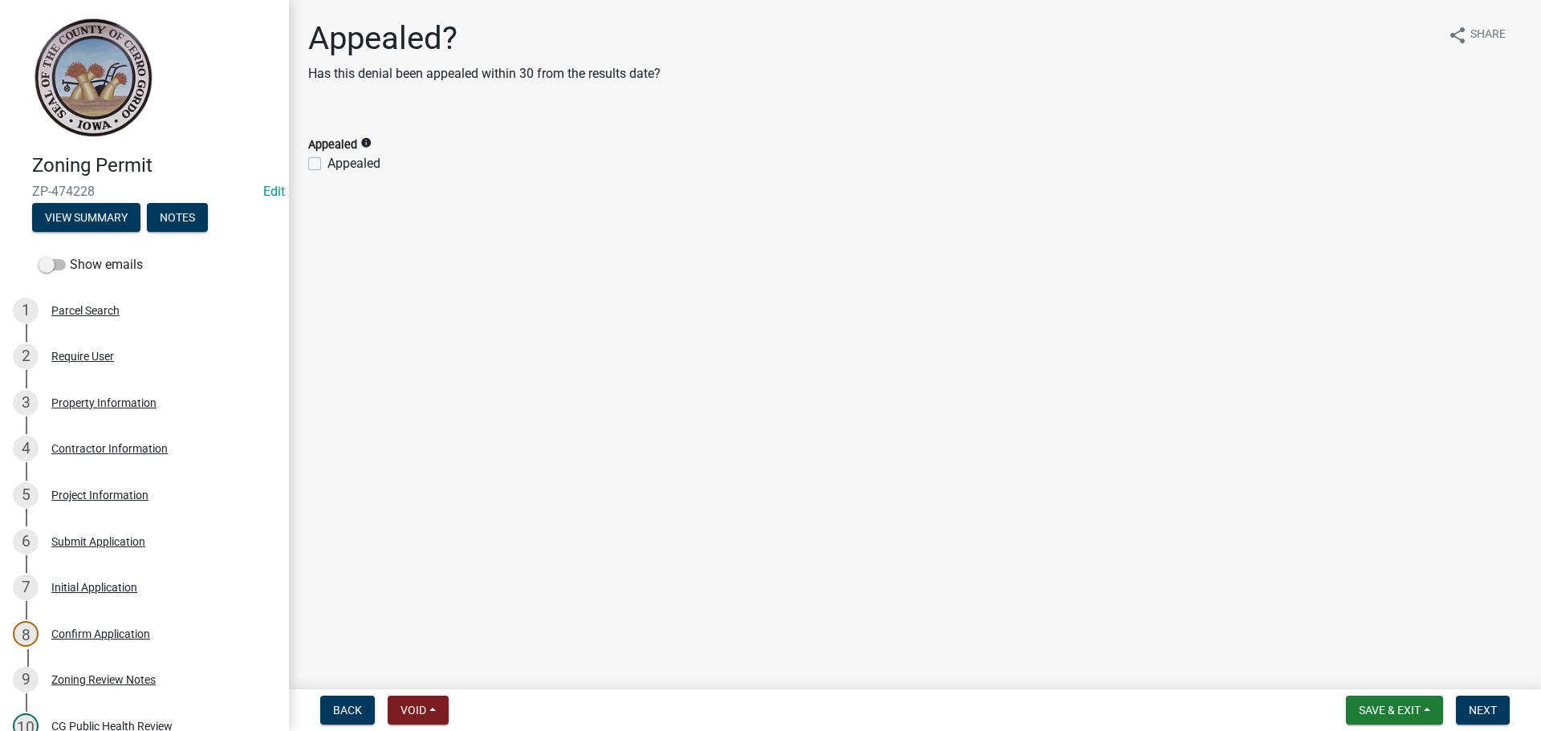
click at [328, 164] on label "Appealed" at bounding box center [354, 163] width 53 height 19
click at [328, 164] on input "Appealed" at bounding box center [333, 159] width 10 height 10
checkbox input "true"
click at [499, 710] on span "Next" at bounding box center [1483, 710] width 28 height 13
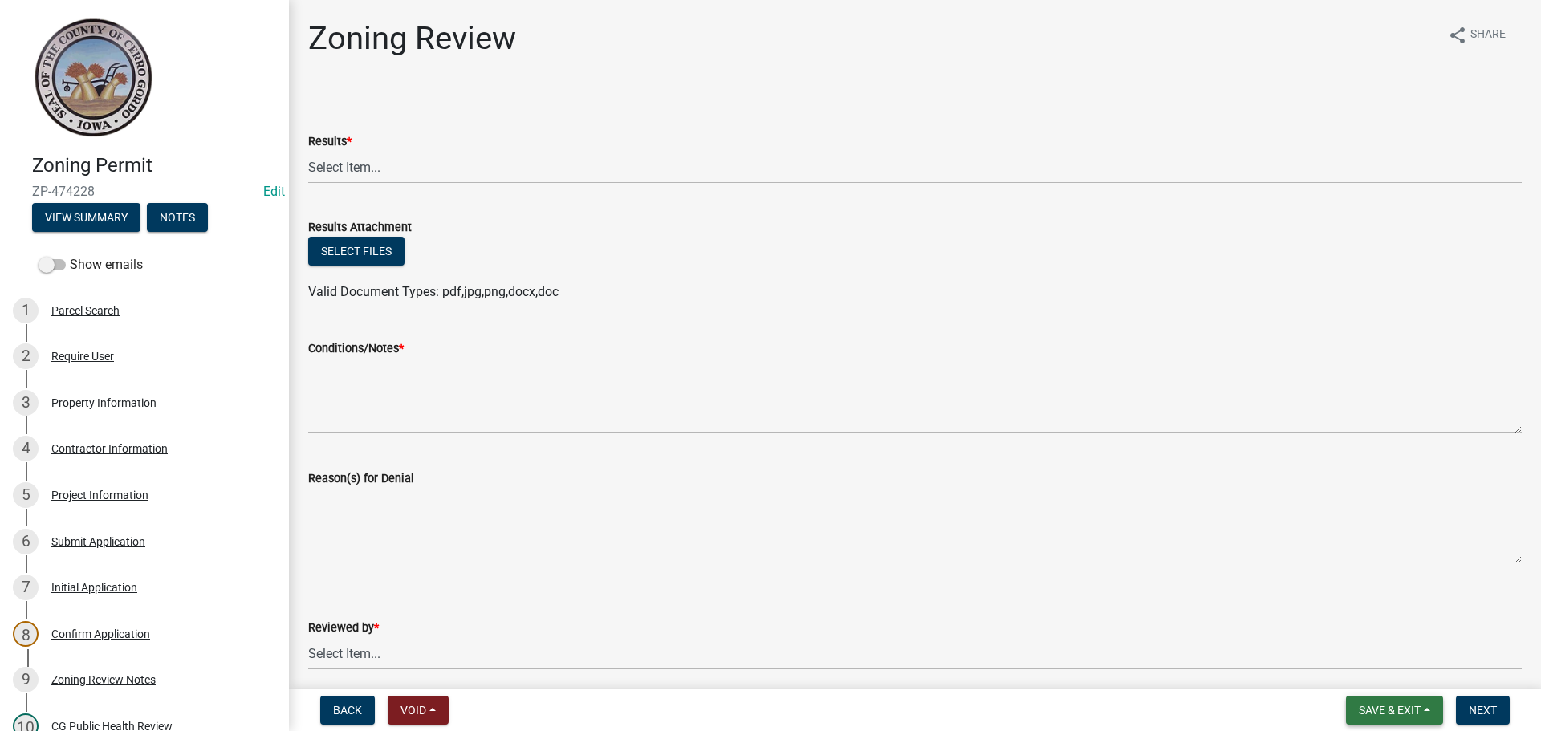
click at [499, 711] on span "Save & Exit" at bounding box center [1390, 710] width 62 height 13
click at [499, 668] on button "Save & Exit" at bounding box center [1379, 669] width 128 height 39
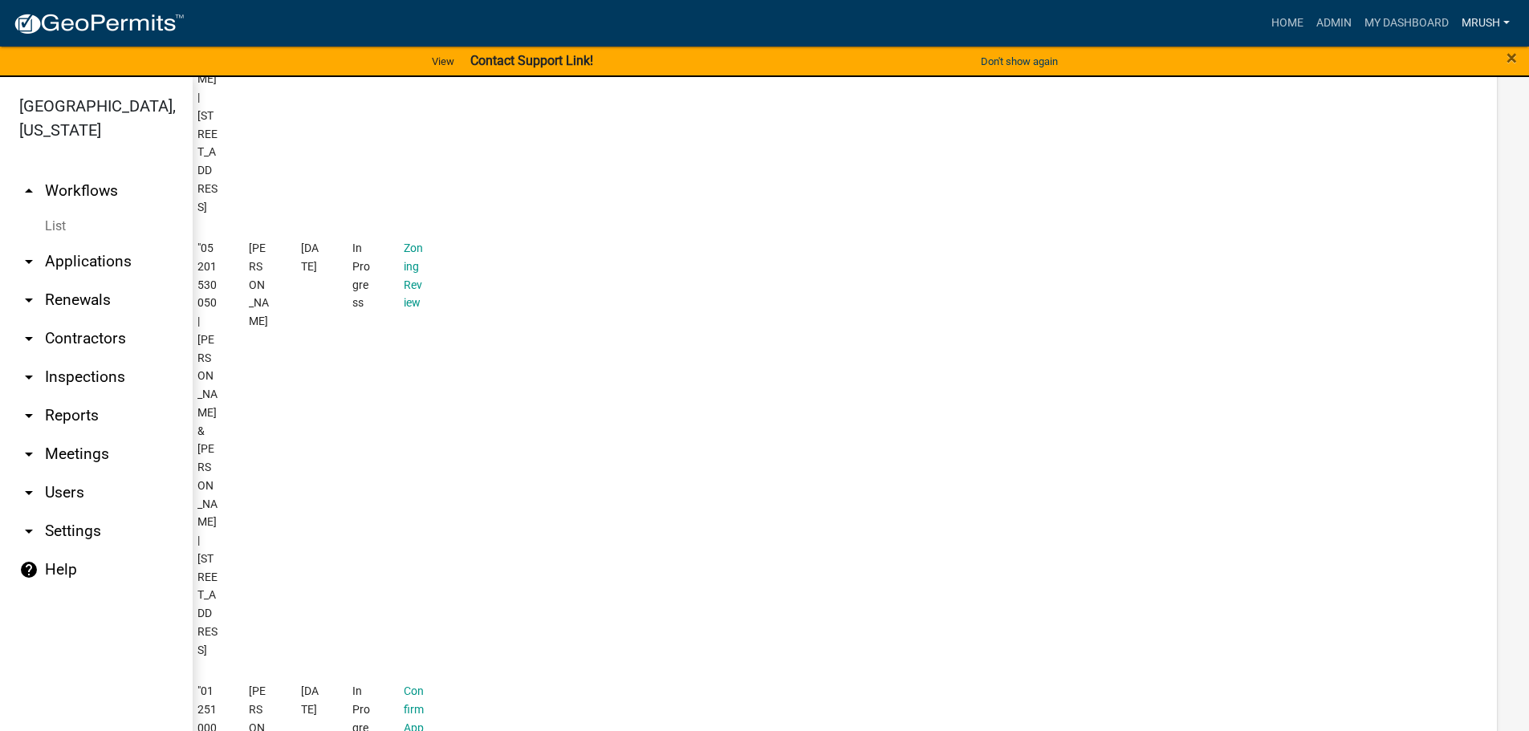
scroll to position [633, 0]
